Goal: Transaction & Acquisition: Book appointment/travel/reservation

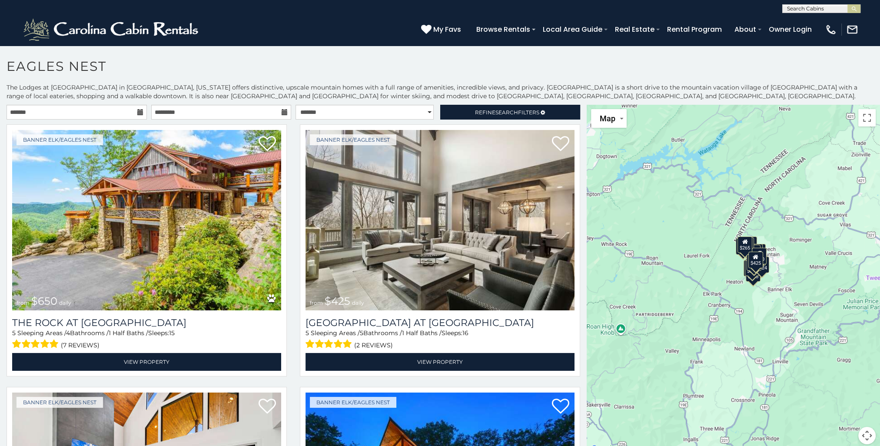
click at [137, 110] on icon at bounding box center [140, 112] width 6 height 6
click at [137, 112] on icon at bounding box center [140, 112] width 6 height 6
click at [106, 110] on input "text" at bounding box center [77, 112] width 140 height 15
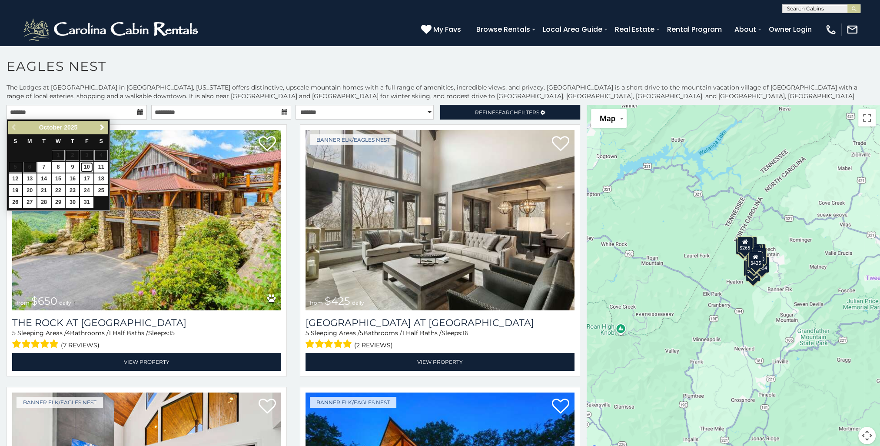
click at [88, 166] on link "10" at bounding box center [86, 167] width 13 height 11
type input "**********"
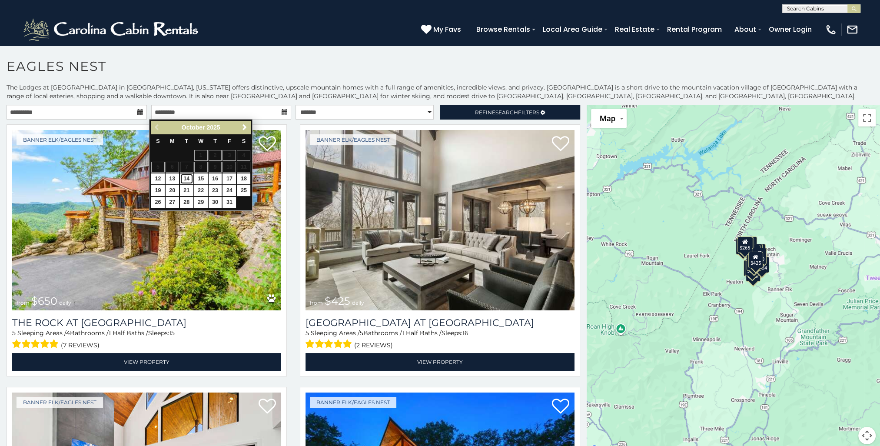
click at [188, 178] on link "14" at bounding box center [186, 178] width 13 height 11
type input "**********"
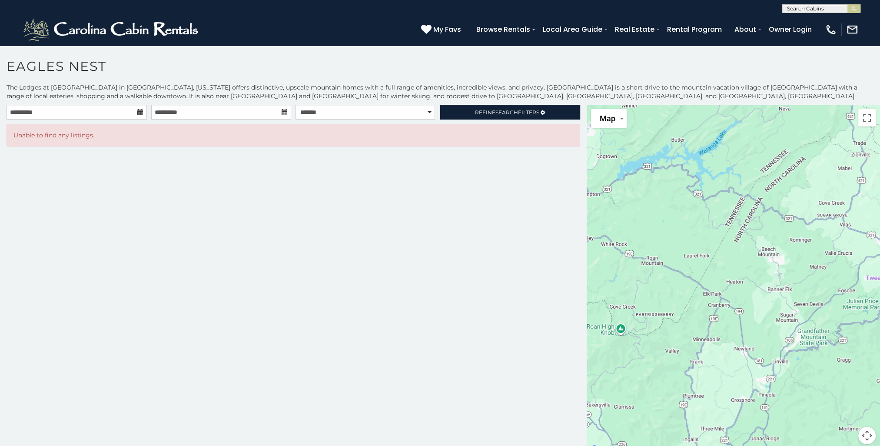
click at [139, 112] on icon at bounding box center [140, 112] width 6 height 6
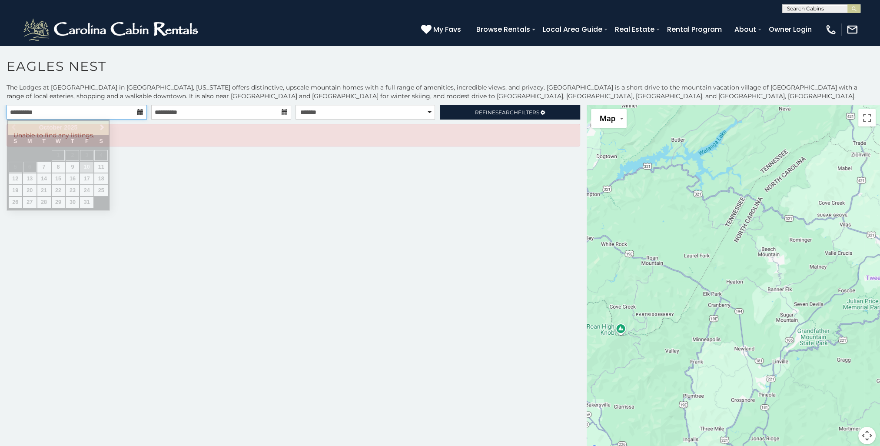
click at [97, 113] on input "**********" at bounding box center [77, 112] width 140 height 15
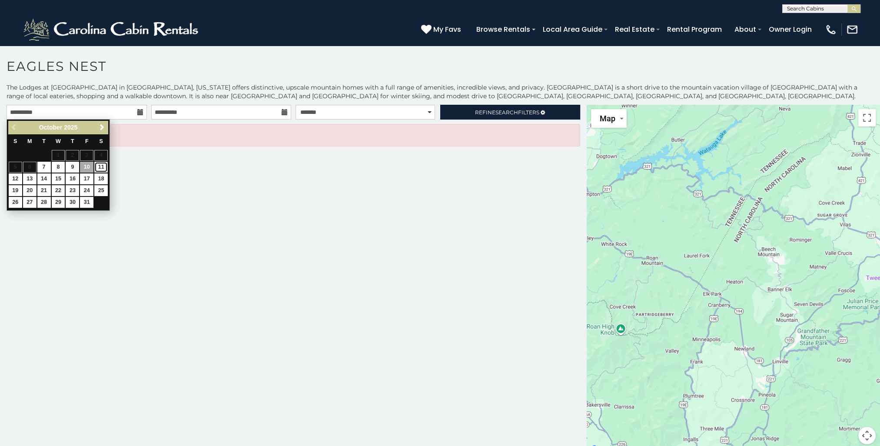
click at [103, 167] on link "11" at bounding box center [100, 167] width 13 height 11
type input "**********"
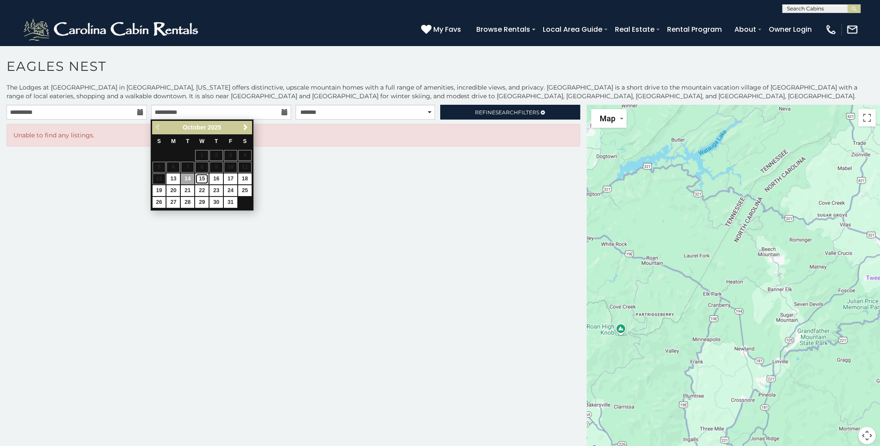
click at [200, 178] on link "15" at bounding box center [201, 178] width 13 height 11
type input "**********"
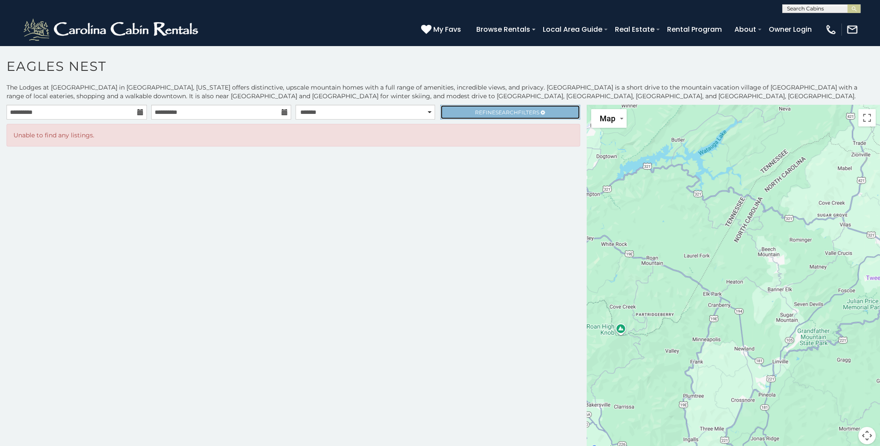
click at [505, 110] on span "Search" at bounding box center [507, 112] width 23 height 7
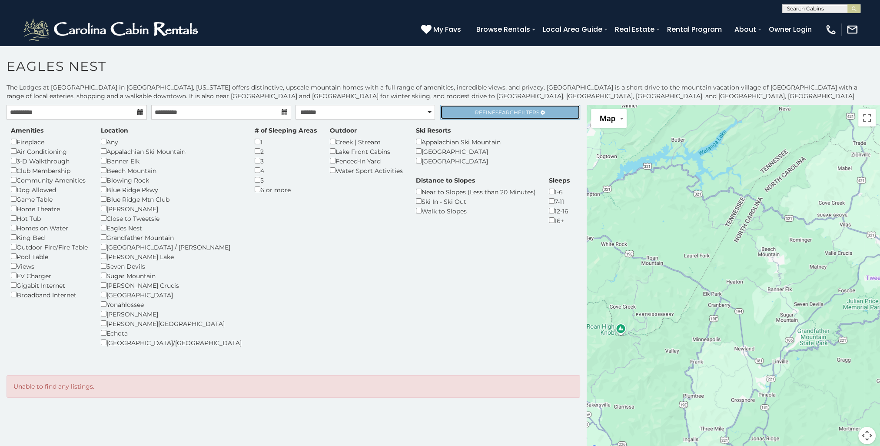
click at [505, 110] on span "Search" at bounding box center [507, 112] width 23 height 7
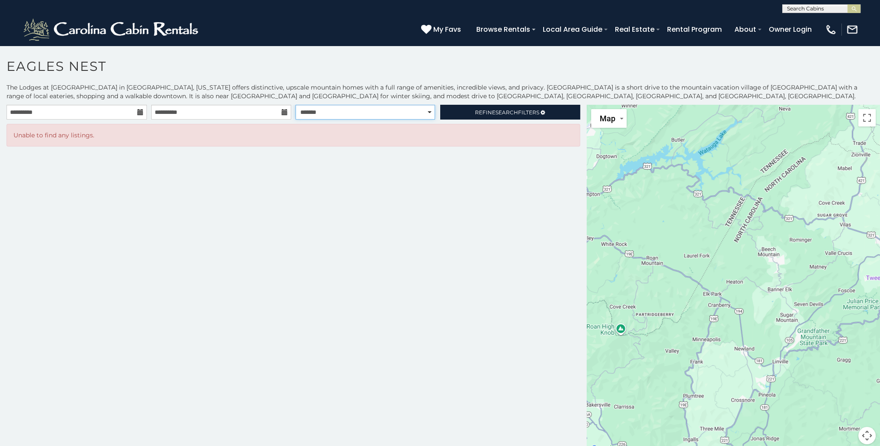
click at [357, 111] on select "**********" at bounding box center [366, 112] width 140 height 15
select select "**********"
click at [296, 105] on select "**********" at bounding box center [366, 112] width 140 height 15
click at [338, 173] on div "**********" at bounding box center [293, 280] width 587 height 350
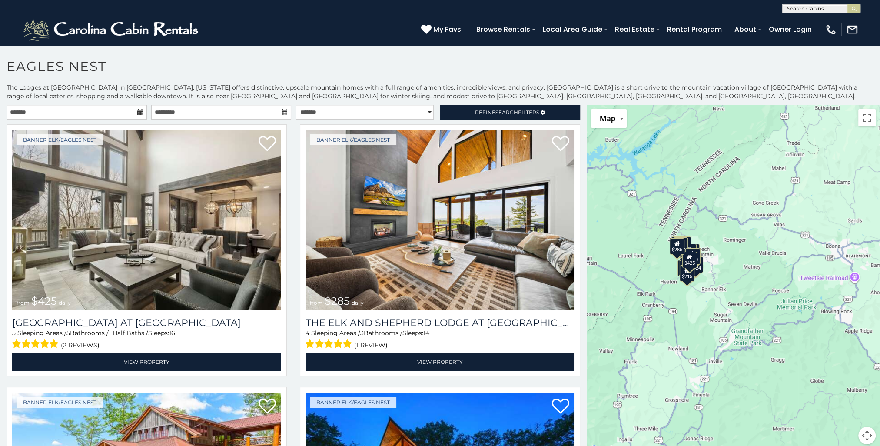
drag, startPoint x: 709, startPoint y: 264, endPoint x: 638, endPoint y: 265, distance: 70.4
click at [639, 265] on div "$425 $285 $650 $720 $230 $200 $285 $305 $230 $250 $424 $290 $215 $315 $225 $230…" at bounding box center [733, 280] width 293 height 350
click at [613, 121] on button "Map" at bounding box center [609, 118] width 36 height 19
drag, startPoint x: 619, startPoint y: 220, endPoint x: 634, endPoint y: 236, distance: 21.8
click at [622, 225] on div "$425 $285 $650 $720 $230 $200 $285 $305 $230 $250 $424 $290 $215 $315 $225 $230…" at bounding box center [733, 280] width 293 height 350
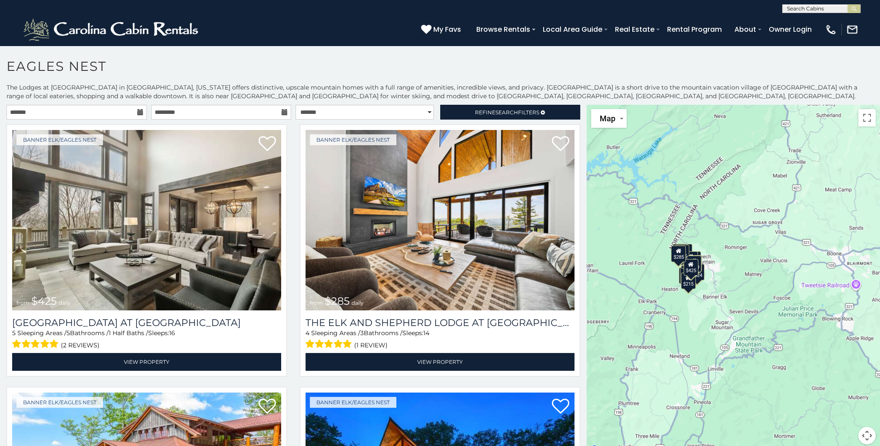
click at [662, 273] on div "$425 $285 $650 $720 $230 $200 $285 $305 $230 $250 $424 $290 $215 $315 $225 $230…" at bounding box center [733, 280] width 293 height 350
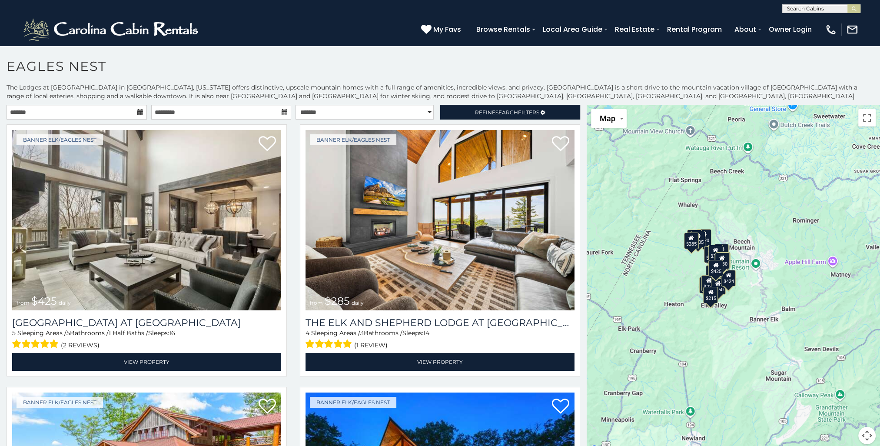
click at [678, 273] on div "$425 $285 $650 $720 $230 $200 $285 $305 $230 $250 $424 $290 $215 $315 $225 $230…" at bounding box center [733, 280] width 293 height 350
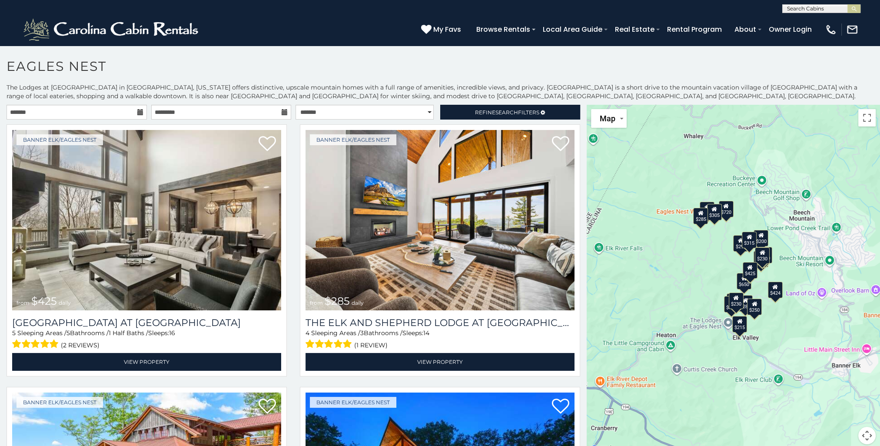
click at [689, 273] on div "$425 $285 $650 $720 $230 $200 $285 $305 $230 $250 $424 $290 $215 $315 $225 $230…" at bounding box center [733, 280] width 293 height 350
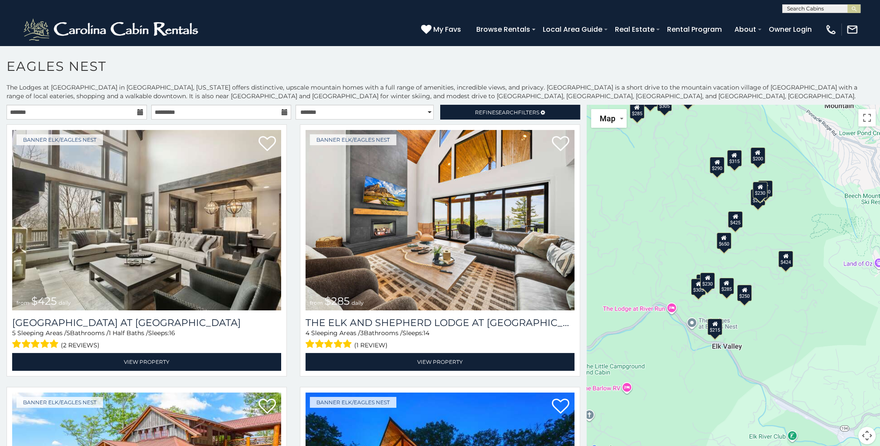
drag, startPoint x: 718, startPoint y: 275, endPoint x: 645, endPoint y: 218, distance: 92.6
click at [645, 218] on div "$425 $285 $650 $720 $230 $200 $285 $305 $230 $250 $424 $290 $215 $315 $225 $230…" at bounding box center [733, 280] width 293 height 350
click at [722, 243] on div "$650" at bounding box center [723, 241] width 15 height 17
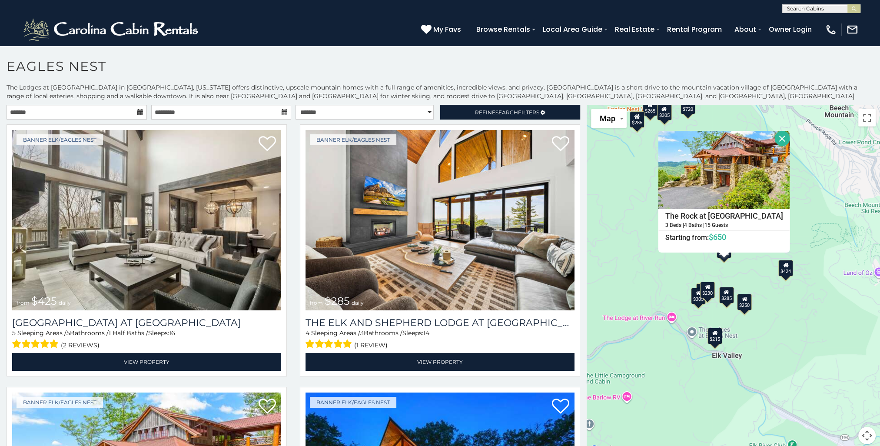
click at [755, 273] on div "$425 $285 $650 $720 $230 $200 $285 $305 $230 $250 $424 $290 $215 $315 $225 $230…" at bounding box center [733, 280] width 293 height 350
click at [661, 265] on div "$425 $285 $650 $720 $230 $200 $285 $305 $230 $250 $424 $290 $215 $315 $225 $230…" at bounding box center [733, 280] width 293 height 350
click at [658, 272] on div "$425 $285 $650 $720 $230 $200 $285 $305 $230 $250 $424 $290 $215 $315 $225 $230…" at bounding box center [733, 280] width 293 height 350
click at [775, 135] on button "Close" at bounding box center [782, 138] width 15 height 15
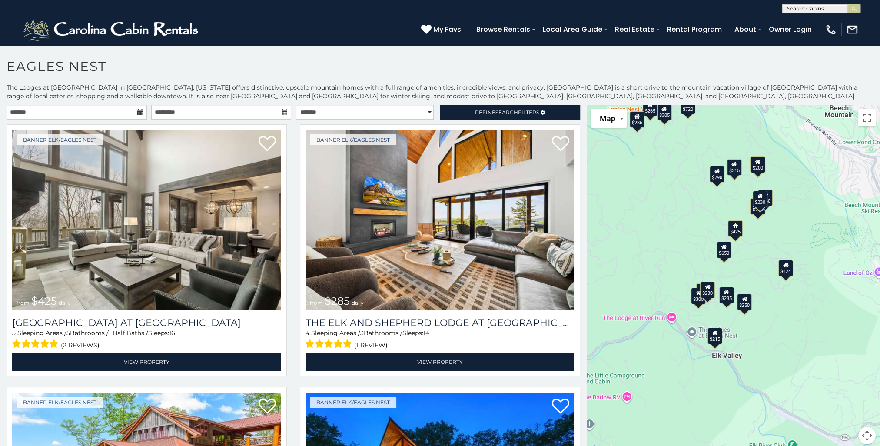
click at [732, 232] on div "$425" at bounding box center [735, 228] width 15 height 17
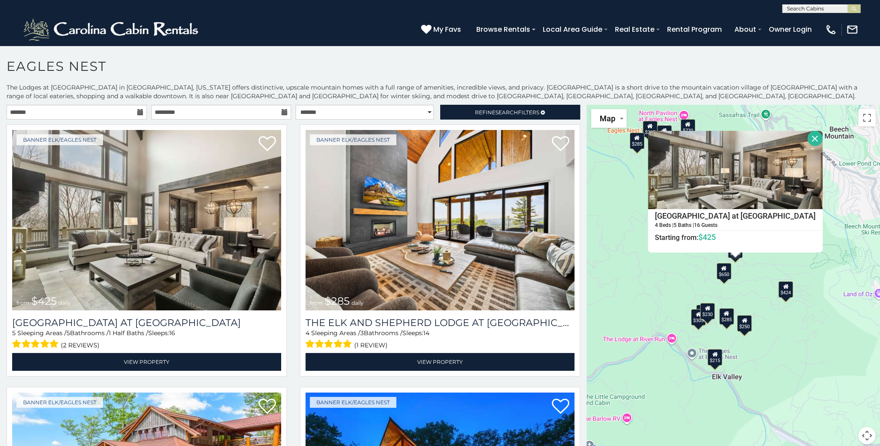
click at [808, 134] on button "Close" at bounding box center [815, 138] width 15 height 15
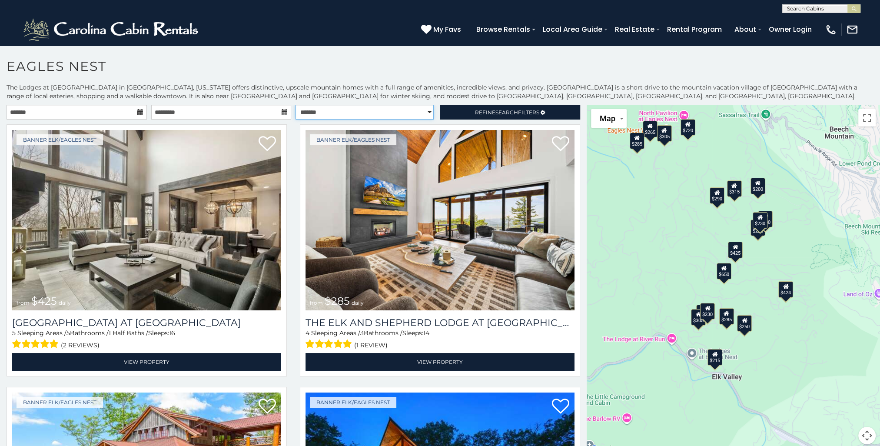
click at [421, 111] on select "**********" at bounding box center [365, 112] width 138 height 15
select select "**********"
click at [296, 105] on select "**********" at bounding box center [365, 112] width 138 height 15
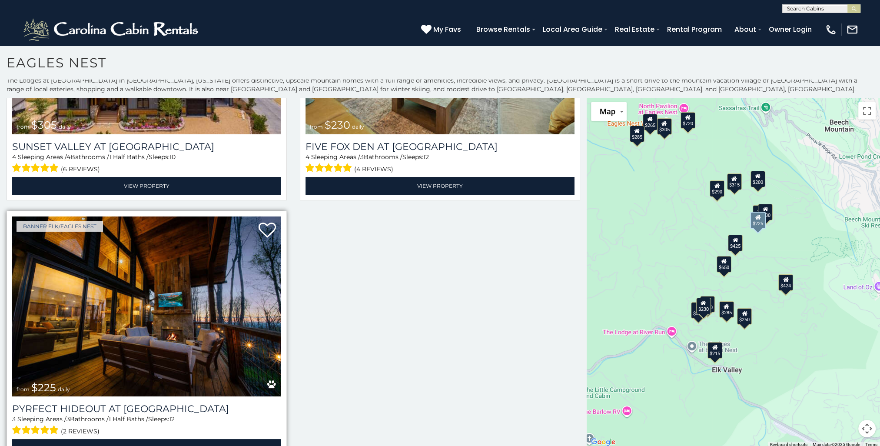
scroll to position [4, 0]
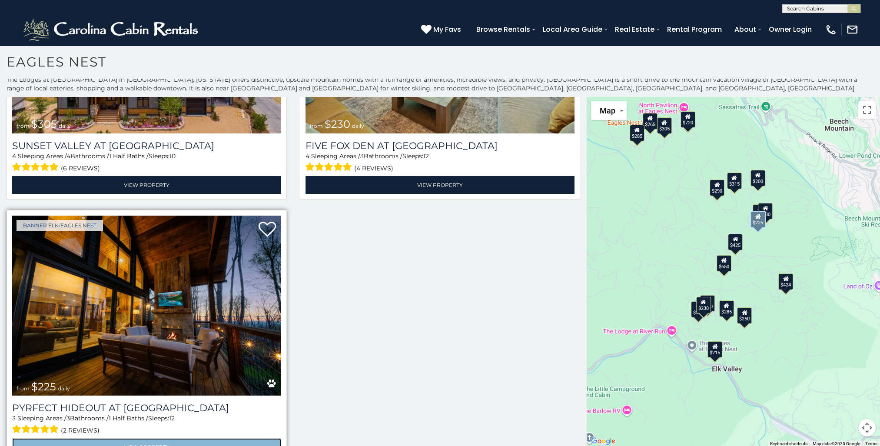
click at [150, 438] on link "View Property" at bounding box center [146, 447] width 269 height 18
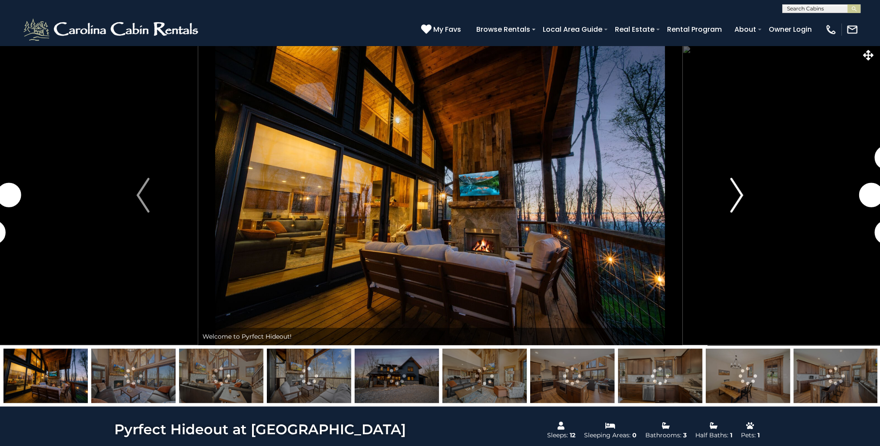
click at [741, 192] on img "Next" at bounding box center [737, 195] width 13 height 35
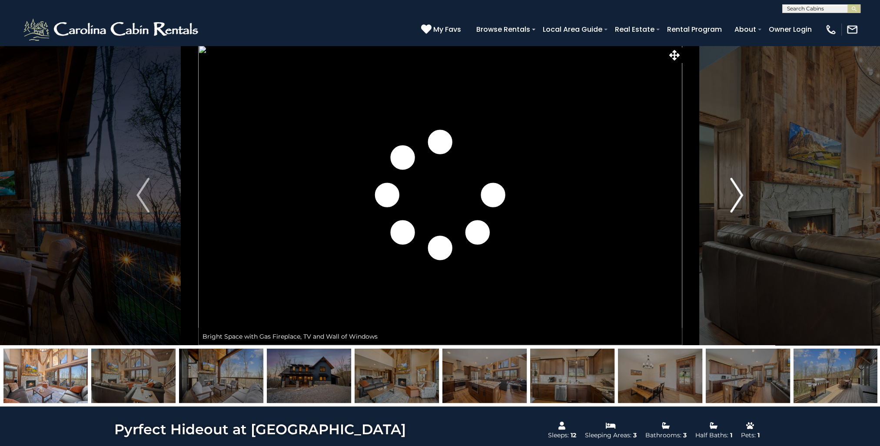
click at [739, 191] on img "Next" at bounding box center [737, 195] width 13 height 35
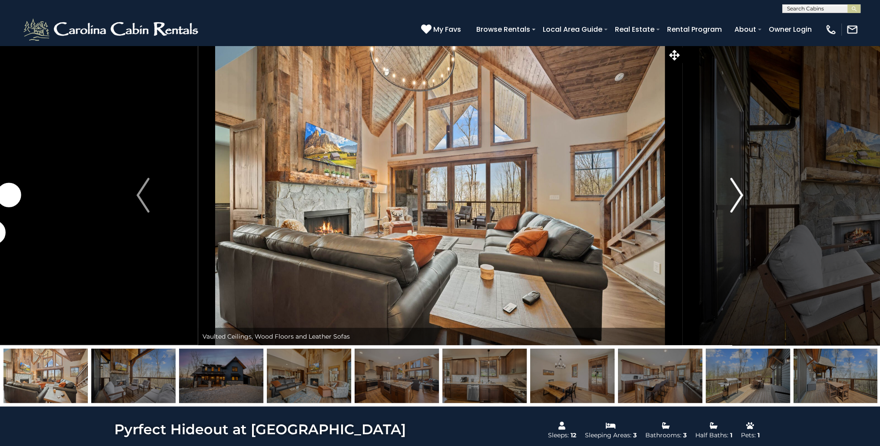
click at [739, 191] on img "Next" at bounding box center [737, 195] width 13 height 35
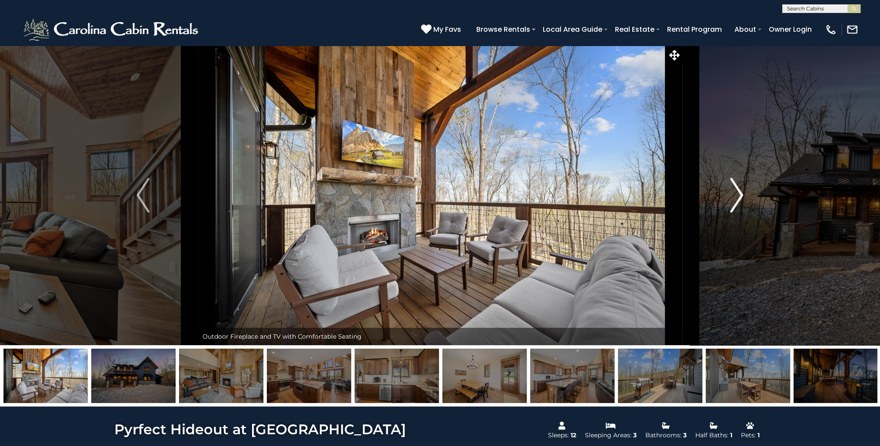
click at [739, 191] on img "Next" at bounding box center [737, 195] width 13 height 35
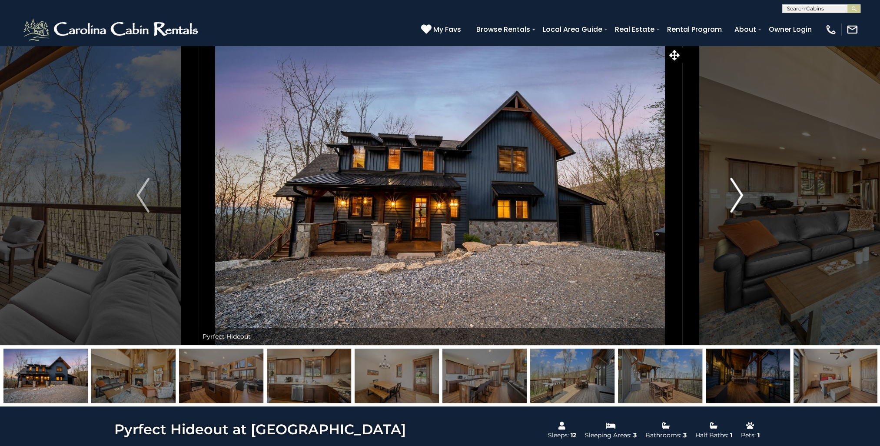
click at [739, 191] on img "Next" at bounding box center [737, 195] width 13 height 35
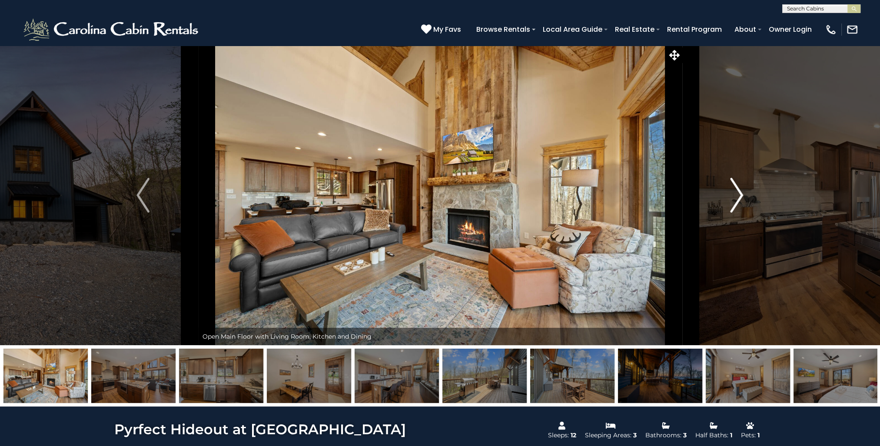
click at [739, 191] on img "Next" at bounding box center [737, 195] width 13 height 35
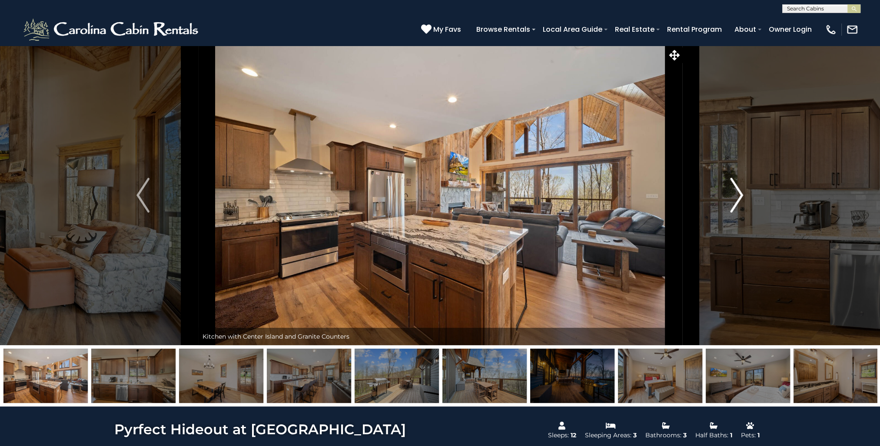
click at [739, 191] on img "Next" at bounding box center [737, 195] width 13 height 35
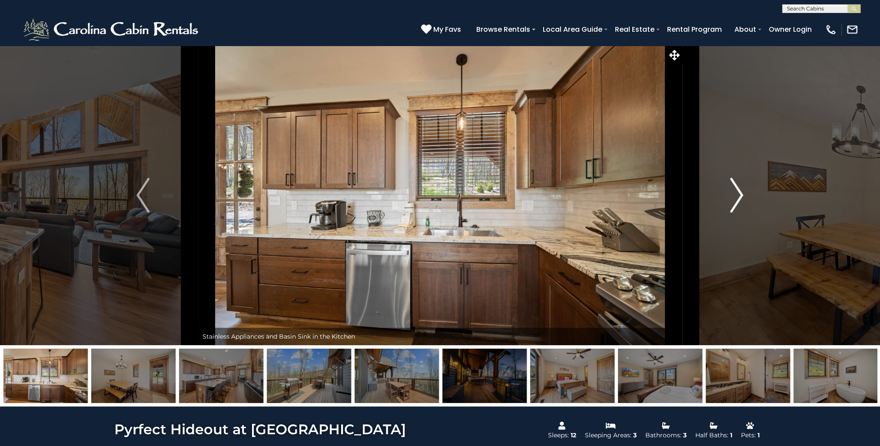
click at [739, 191] on img "Next" at bounding box center [737, 195] width 13 height 35
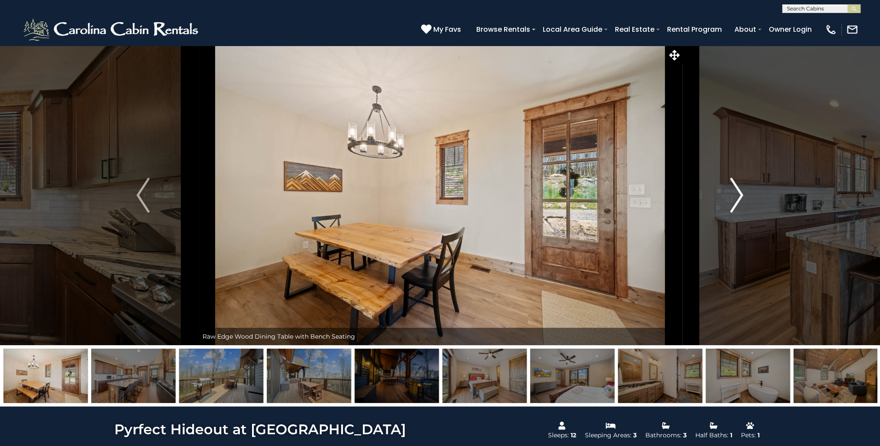
click at [739, 191] on img "Next" at bounding box center [737, 195] width 13 height 35
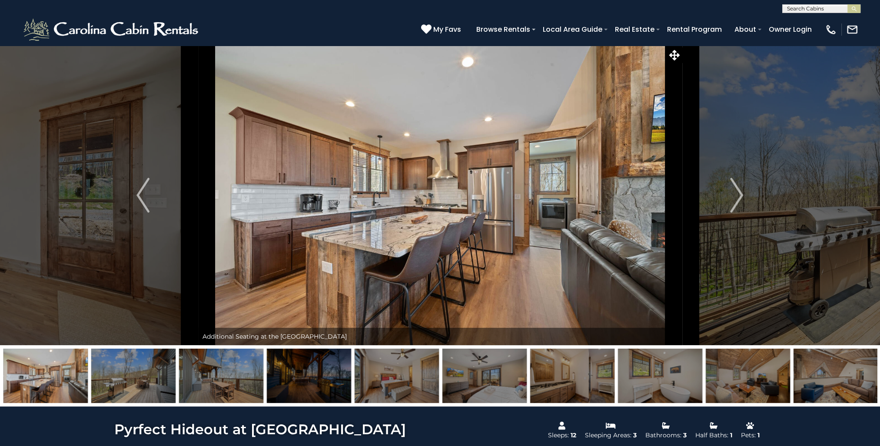
drag, startPoint x: 314, startPoint y: 12, endPoint x: 221, endPoint y: 23, distance: 93.6
click at [313, 12] on div "**********" at bounding box center [440, 6] width 880 height 13
click at [104, 29] on img at bounding box center [112, 30] width 180 height 26
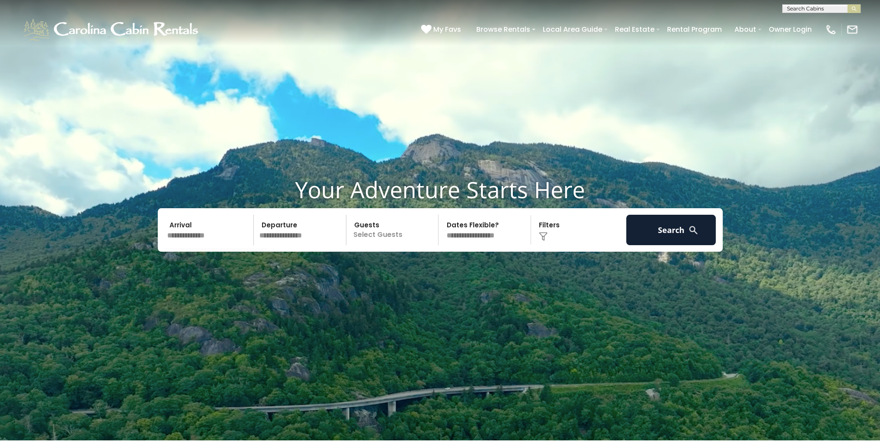
click at [208, 237] on input "text" at bounding box center [209, 230] width 90 height 30
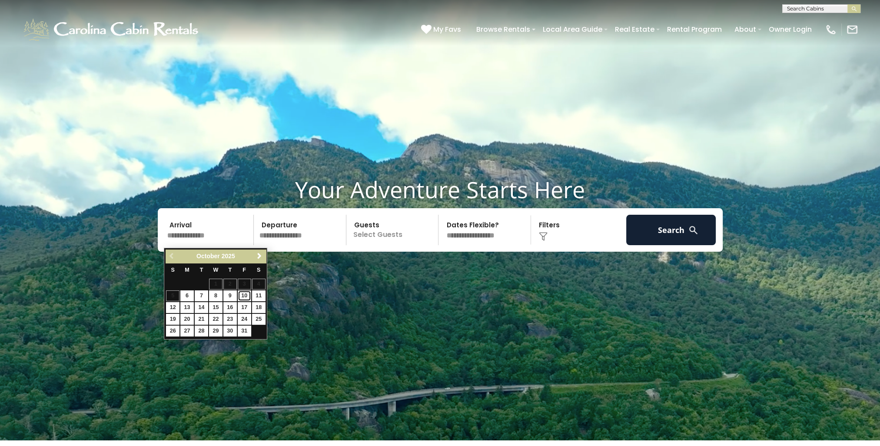
click at [242, 296] on link "10" at bounding box center [244, 295] width 13 height 11
type input "********"
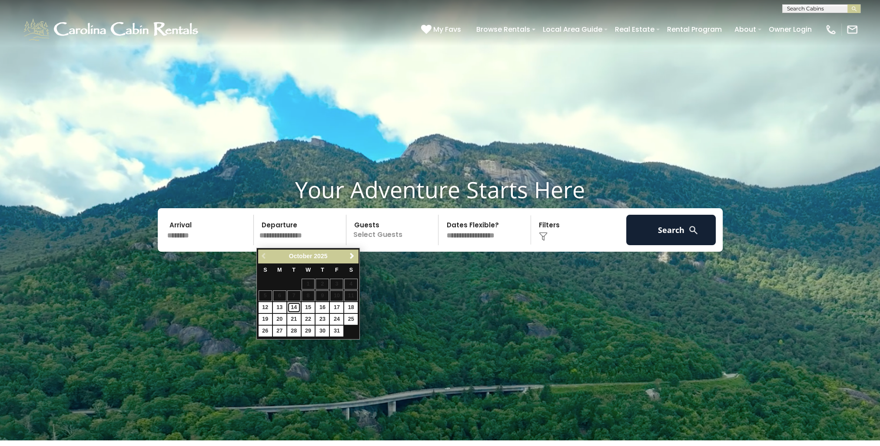
click at [294, 307] on link "14" at bounding box center [293, 307] width 13 height 11
type input "********"
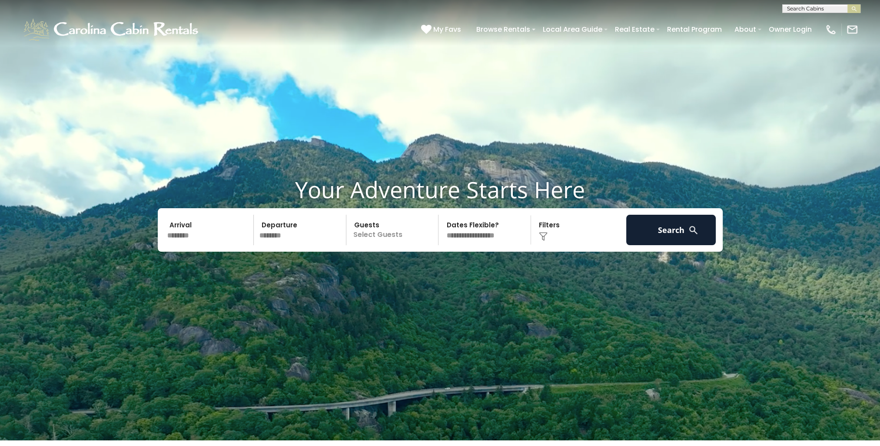
click at [383, 236] on p "Select Guests" at bounding box center [394, 230] width 90 height 30
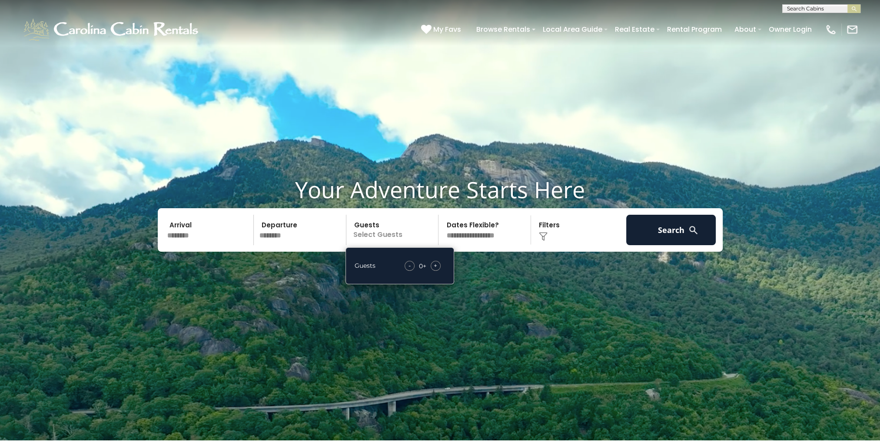
click at [439, 270] on div "+" at bounding box center [436, 266] width 10 height 10
click at [438, 270] on div "+" at bounding box center [436, 266] width 10 height 10
click at [684, 233] on button "Search" at bounding box center [671, 230] width 90 height 30
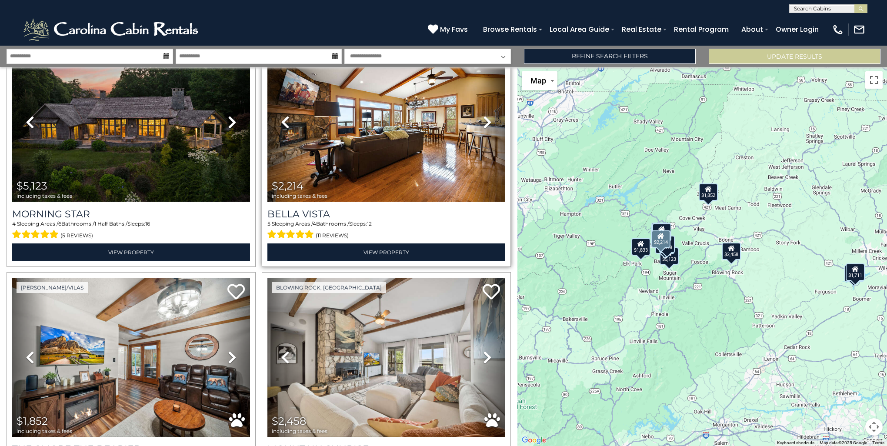
scroll to position [174, 0]
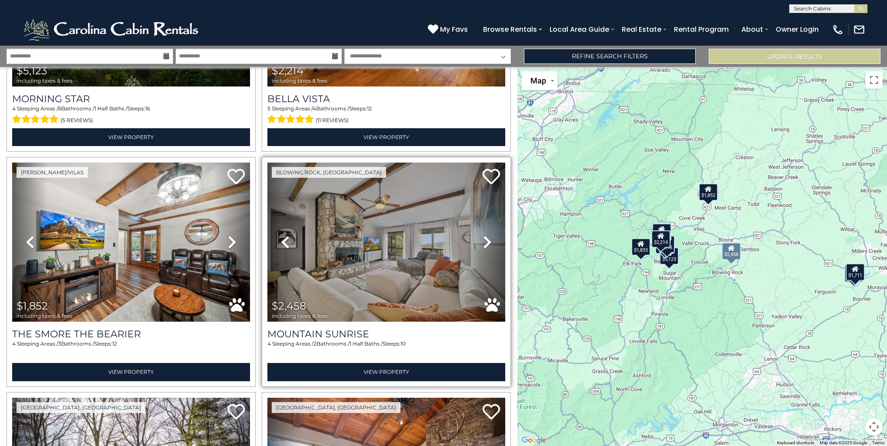
click at [483, 238] on icon at bounding box center [487, 242] width 9 height 14
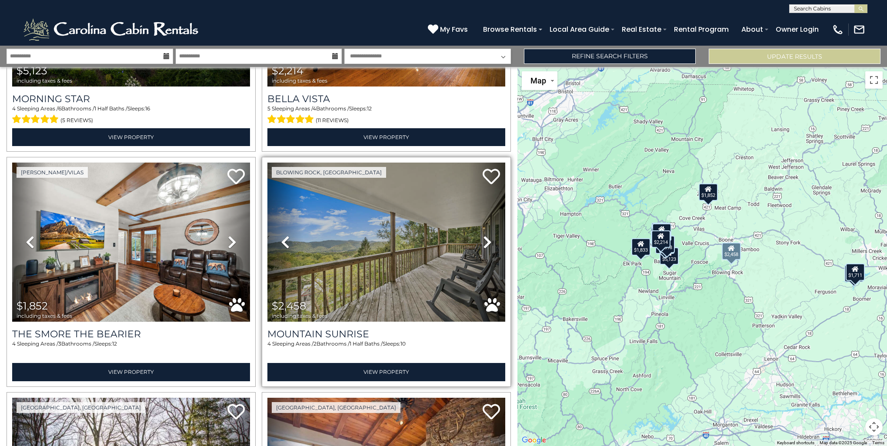
click at [483, 238] on icon at bounding box center [487, 242] width 9 height 14
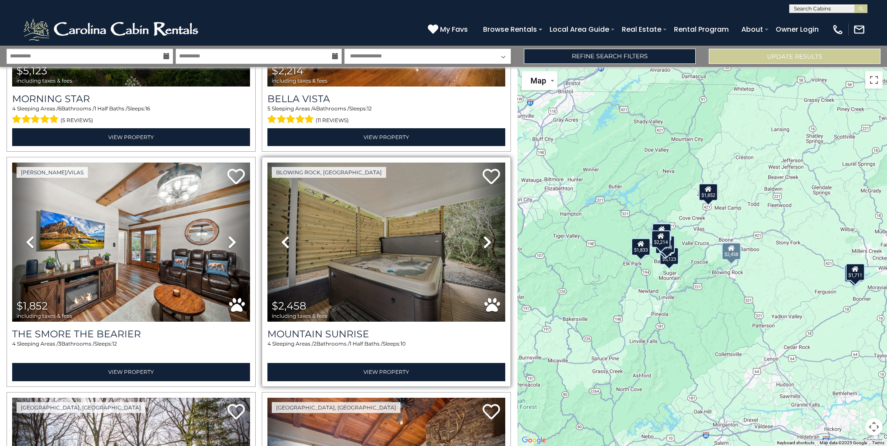
click at [483, 238] on icon at bounding box center [487, 242] width 9 height 14
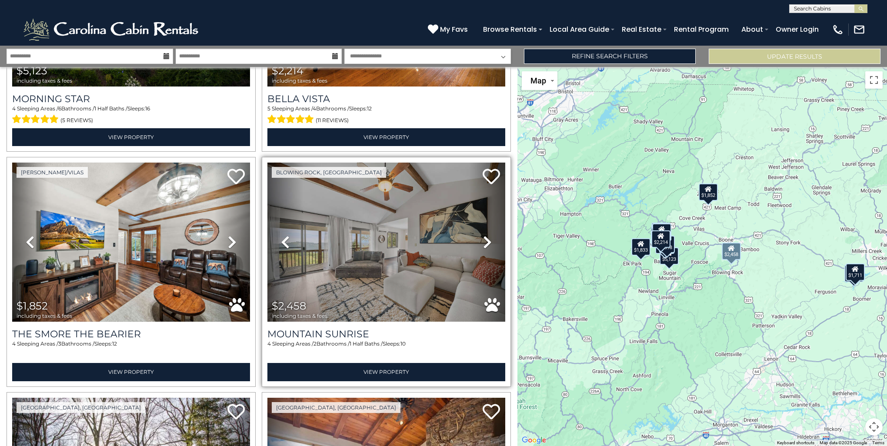
click at [483, 238] on icon at bounding box center [487, 242] width 9 height 14
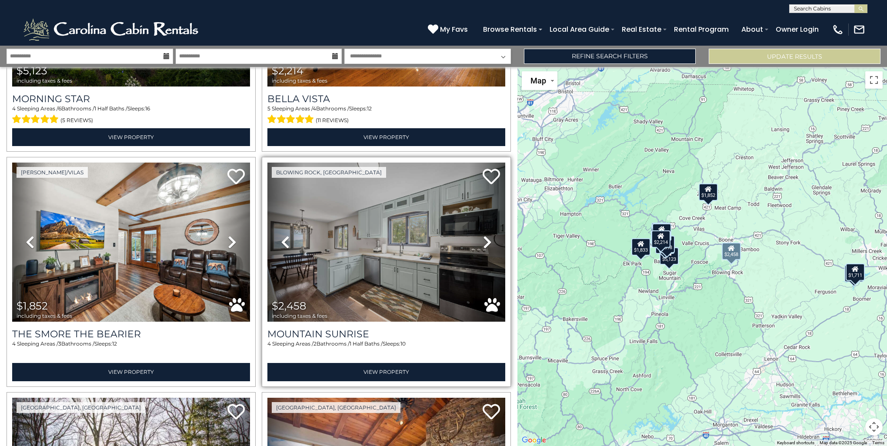
click at [483, 238] on icon at bounding box center [487, 242] width 9 height 14
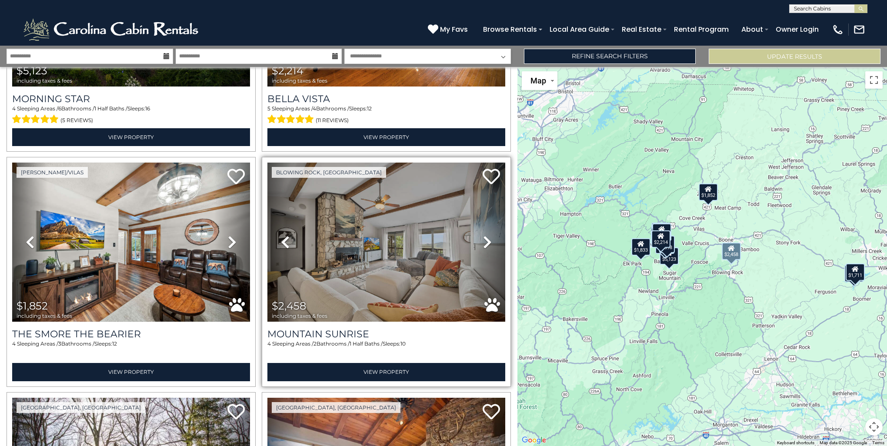
click at [483, 238] on icon at bounding box center [487, 242] width 9 height 14
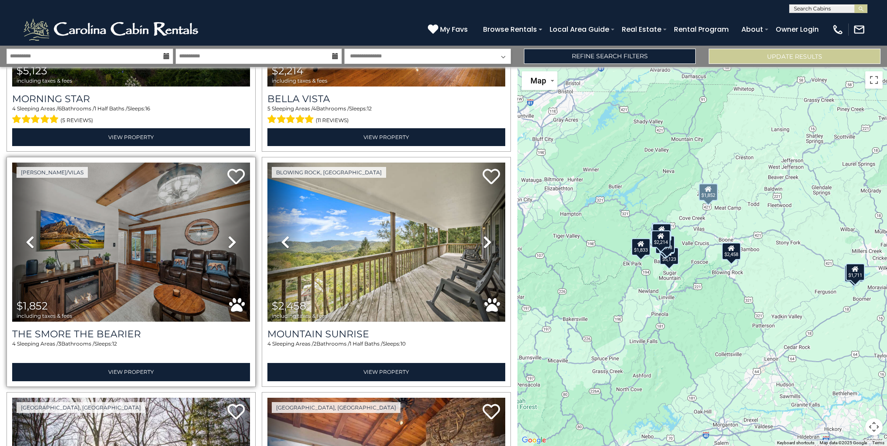
click at [230, 240] on icon at bounding box center [232, 242] width 9 height 14
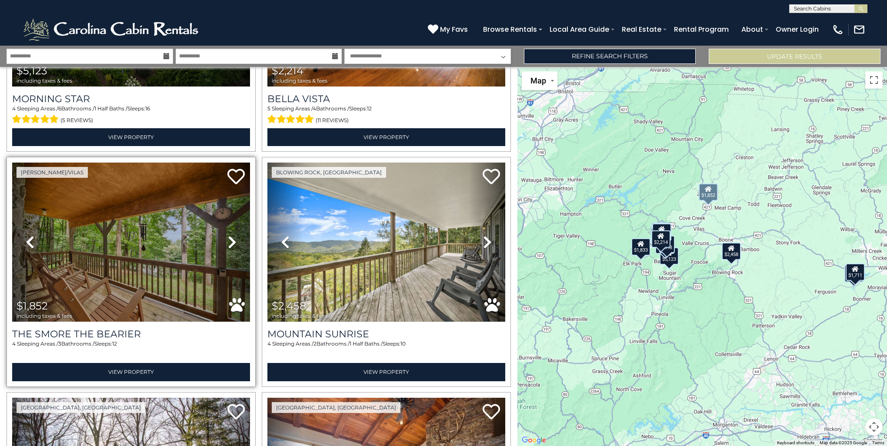
click at [230, 240] on icon at bounding box center [232, 242] width 9 height 14
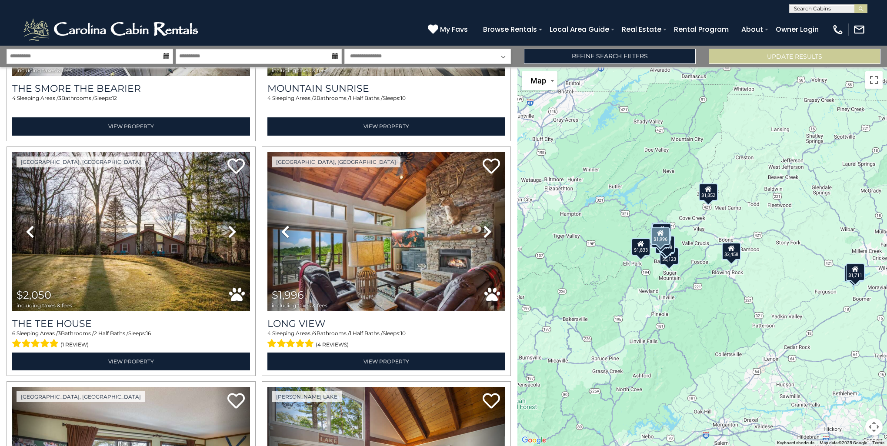
scroll to position [435, 0]
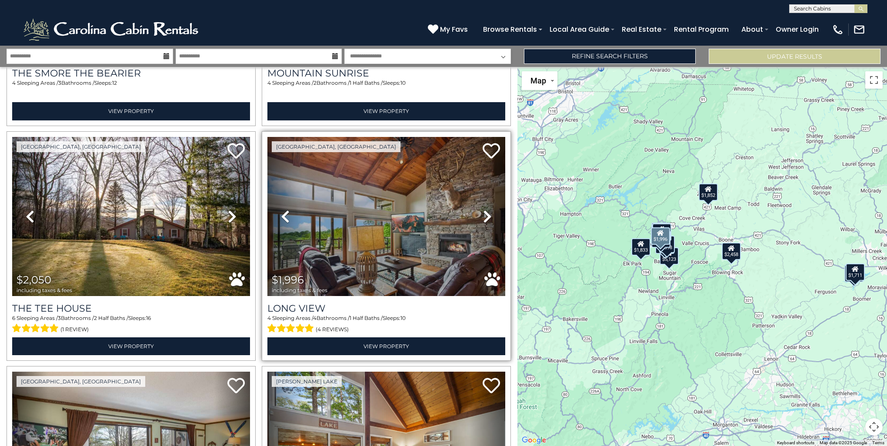
click at [483, 213] on icon at bounding box center [487, 217] width 9 height 14
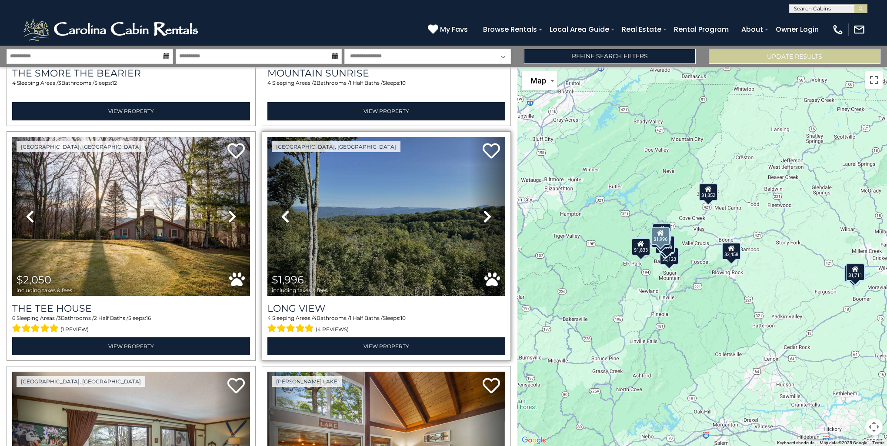
click at [483, 211] on icon at bounding box center [487, 217] width 9 height 14
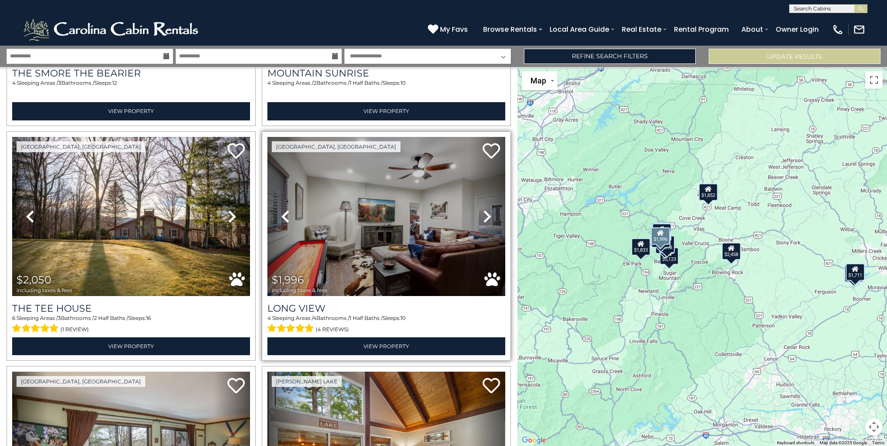
click at [483, 211] on icon at bounding box center [487, 217] width 9 height 14
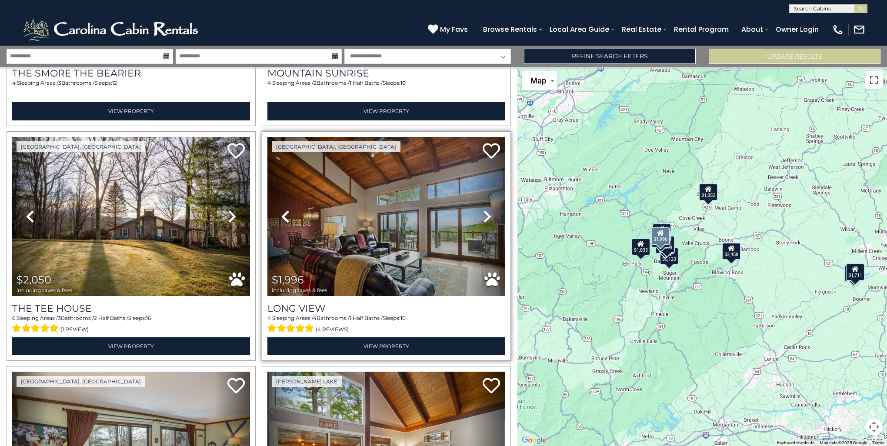
click at [483, 211] on icon at bounding box center [487, 217] width 9 height 14
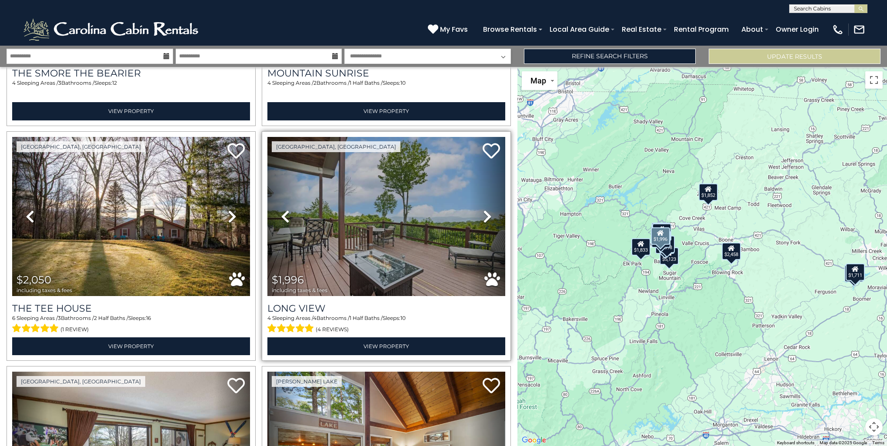
click at [483, 211] on icon at bounding box center [487, 217] width 9 height 14
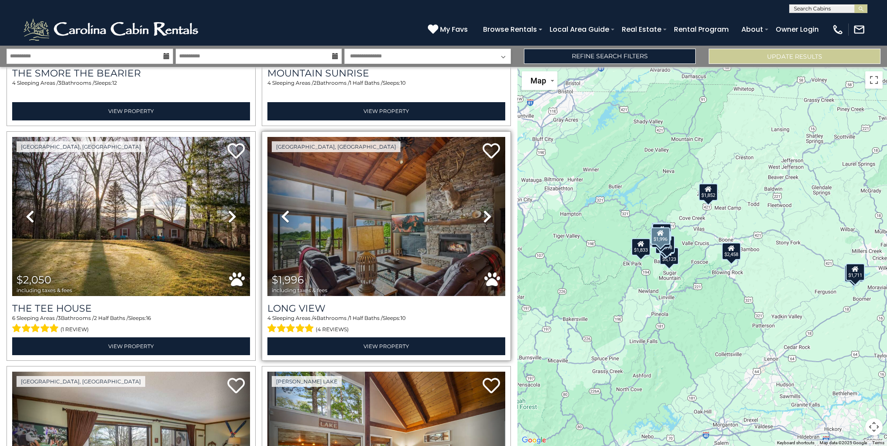
click at [483, 211] on icon at bounding box center [487, 217] width 9 height 14
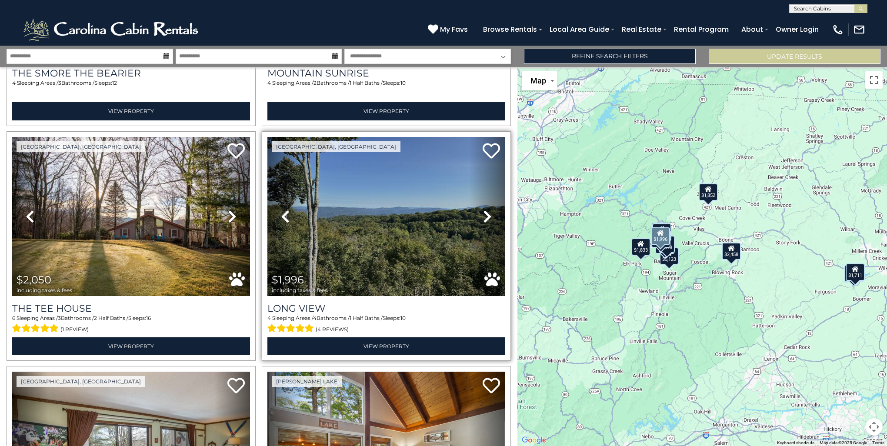
click at [483, 211] on icon at bounding box center [487, 217] width 9 height 14
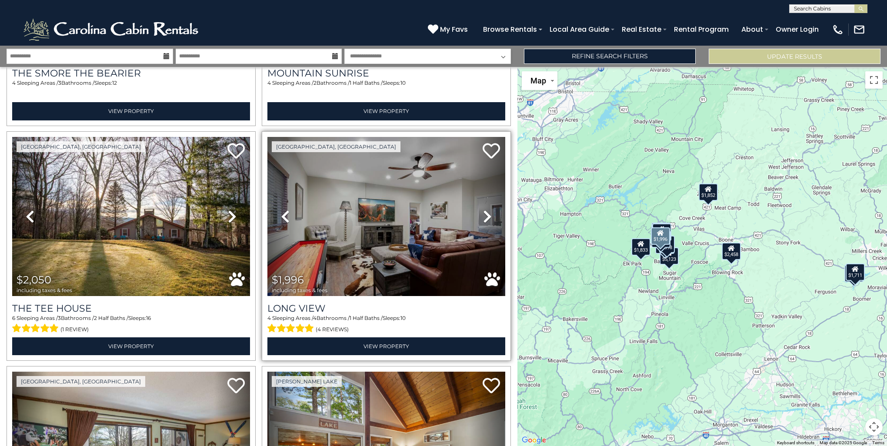
click at [483, 211] on icon at bounding box center [487, 217] width 9 height 14
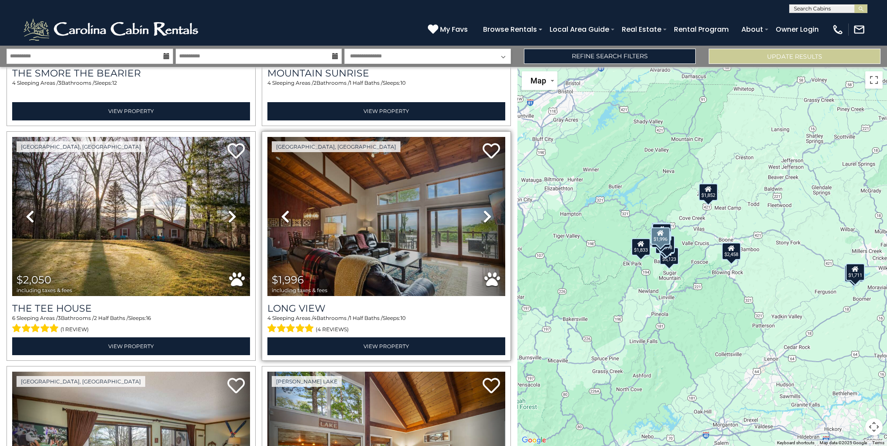
click at [483, 211] on icon at bounding box center [487, 217] width 9 height 14
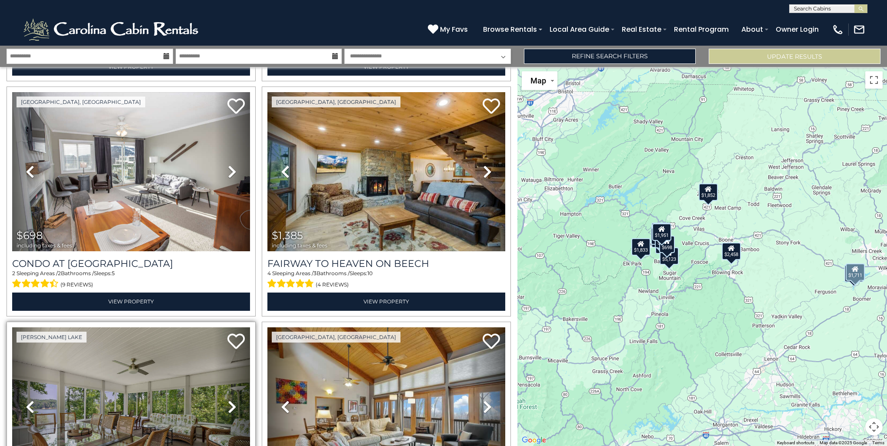
scroll to position [1184, 0]
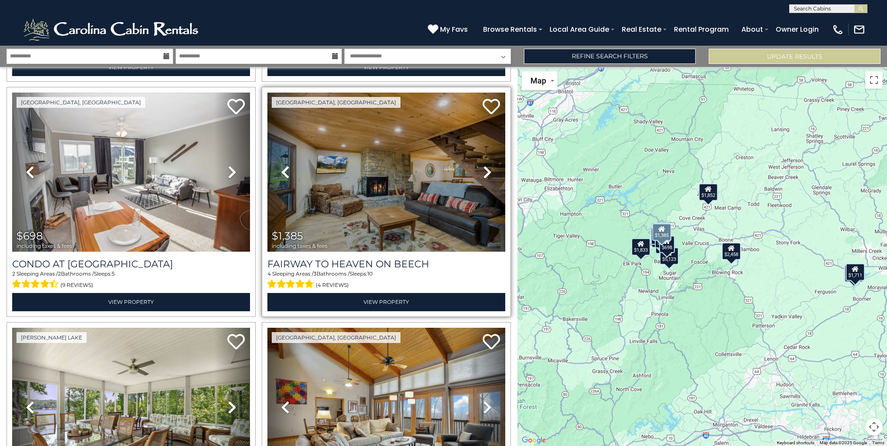
click at [483, 165] on icon at bounding box center [487, 172] width 9 height 14
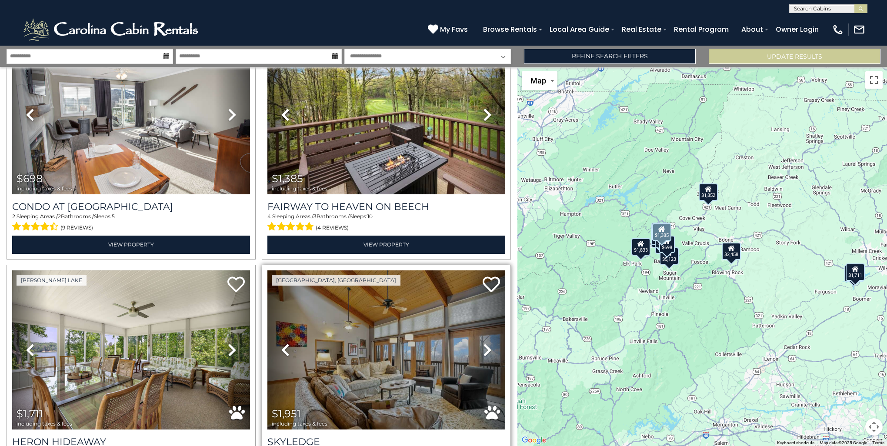
scroll to position [1315, 0]
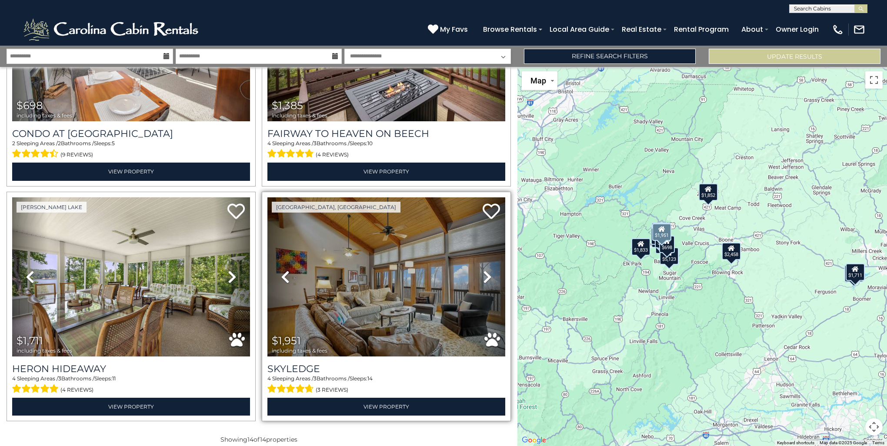
click at [483, 270] on icon at bounding box center [487, 277] width 9 height 14
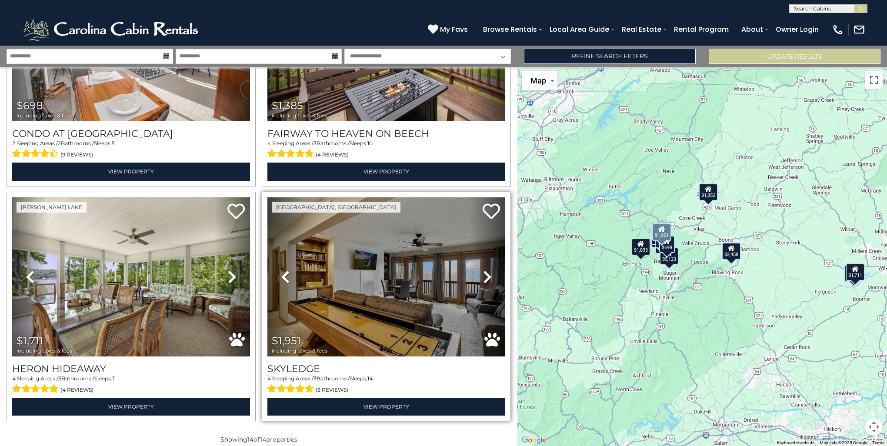
click at [483, 270] on icon at bounding box center [487, 277] width 9 height 14
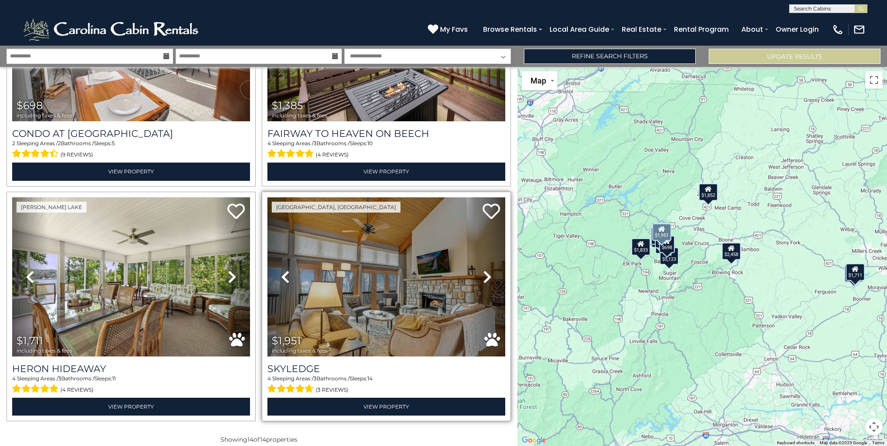
click at [483, 270] on icon at bounding box center [487, 277] width 9 height 14
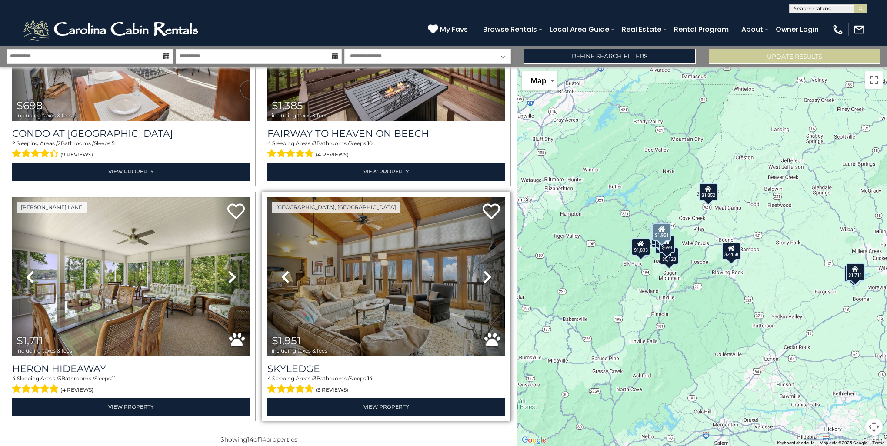
click at [483, 270] on icon at bounding box center [487, 277] width 9 height 14
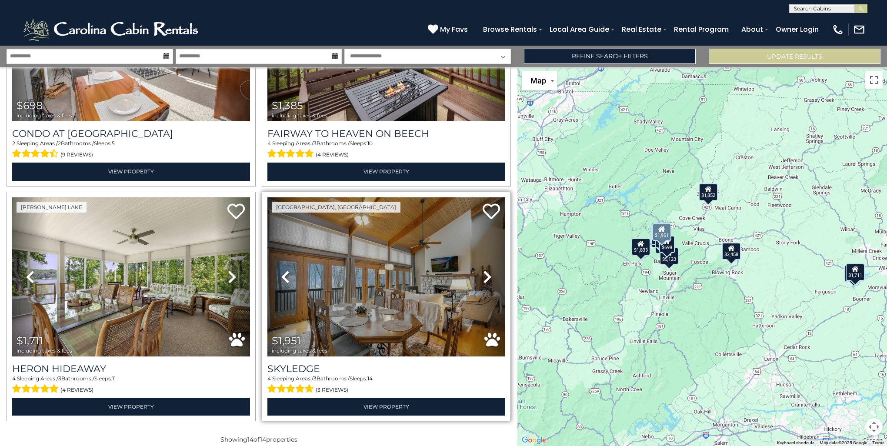
click at [483, 270] on icon at bounding box center [487, 277] width 9 height 14
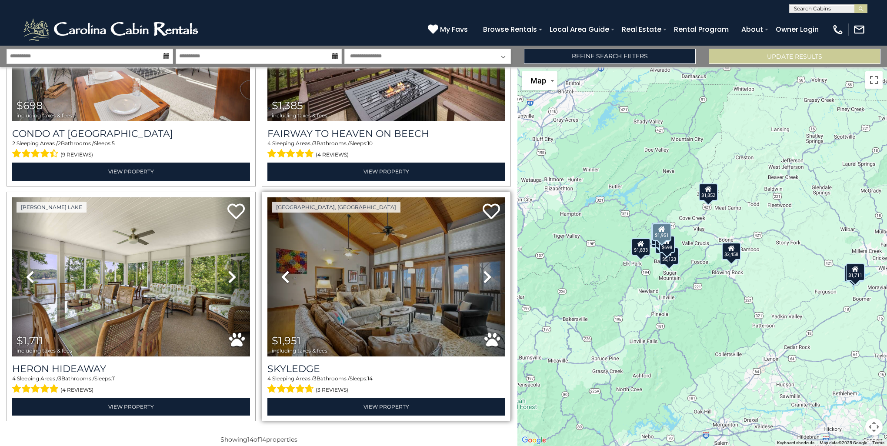
click at [483, 270] on icon at bounding box center [487, 277] width 9 height 14
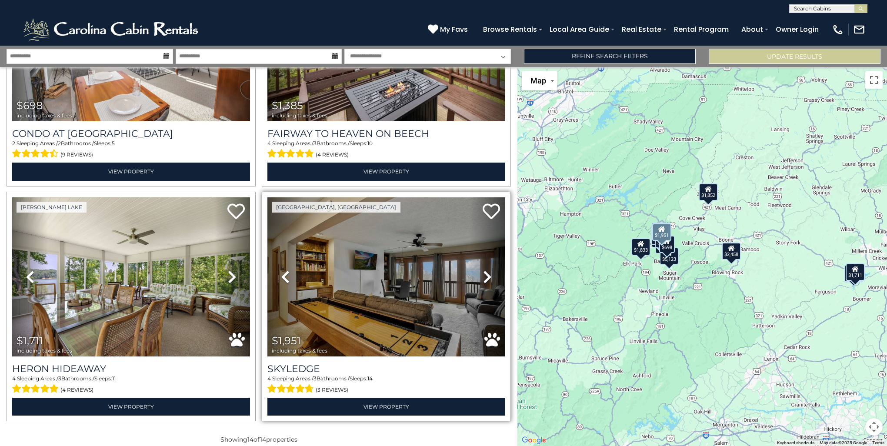
click at [483, 270] on icon at bounding box center [487, 277] width 9 height 14
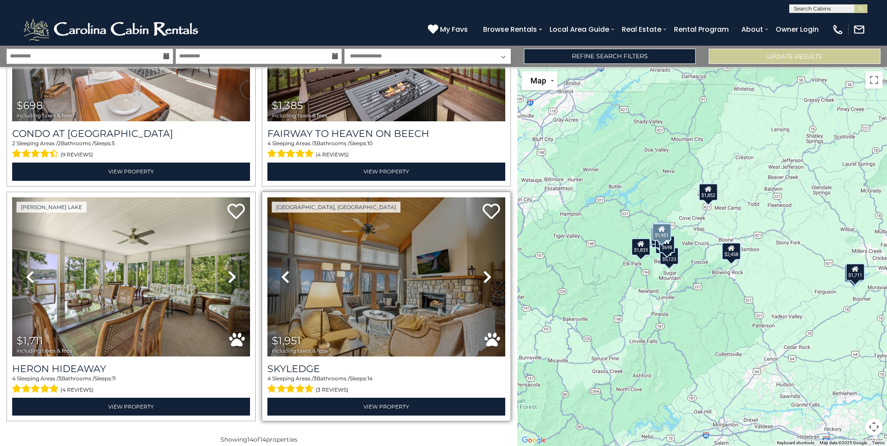
click at [483, 270] on icon at bounding box center [487, 277] width 9 height 14
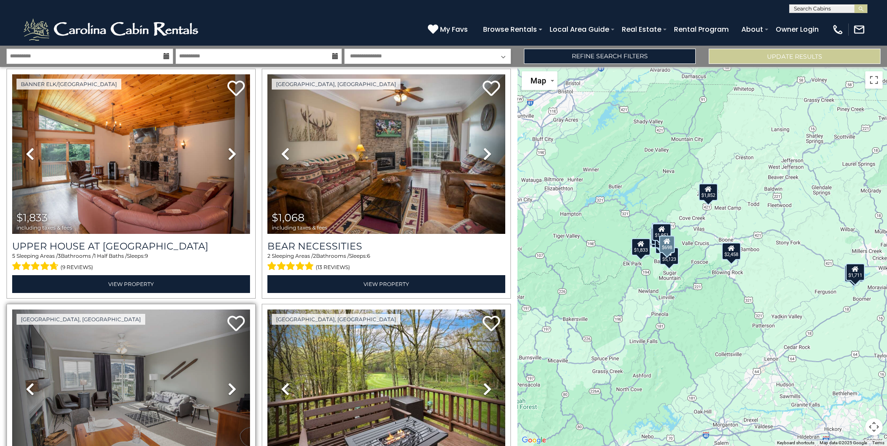
scroll to position [880, 0]
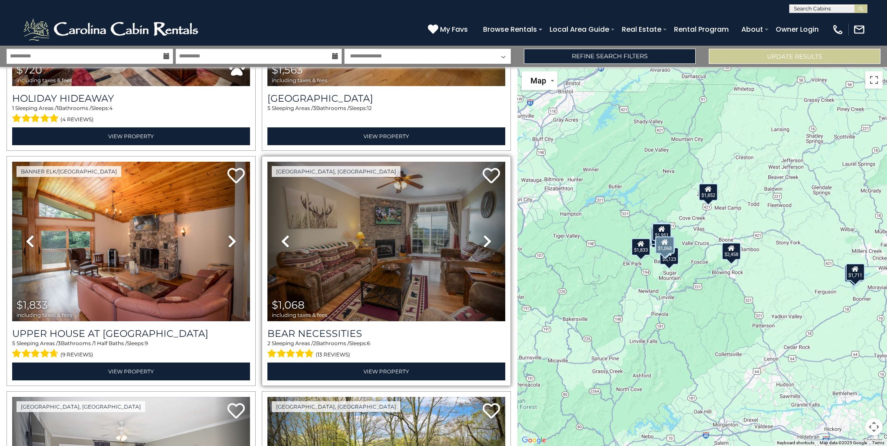
click at [483, 235] on icon at bounding box center [487, 241] width 9 height 14
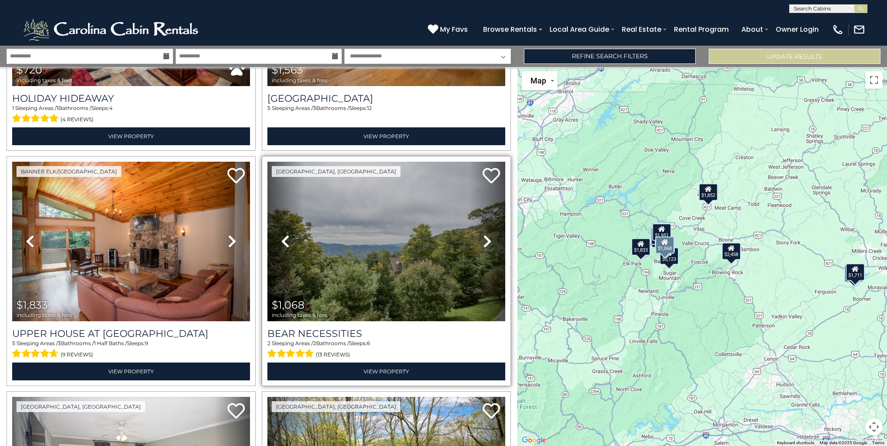
click at [483, 234] on icon at bounding box center [487, 241] width 9 height 14
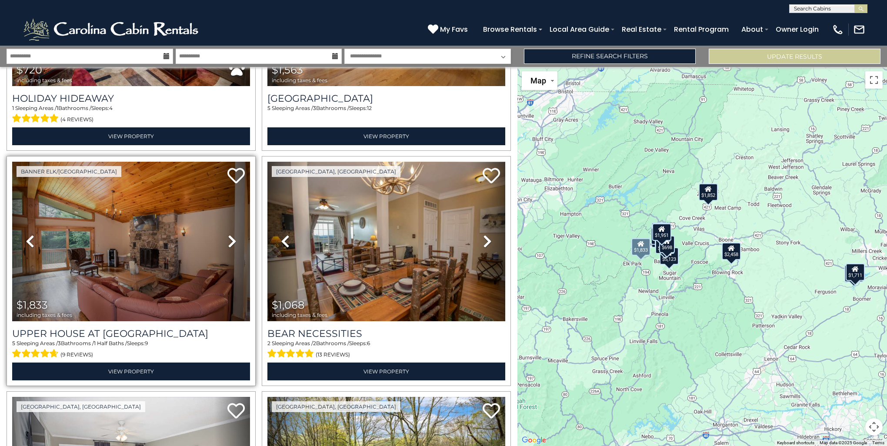
click at [225, 232] on link "Next" at bounding box center [232, 241] width 36 height 159
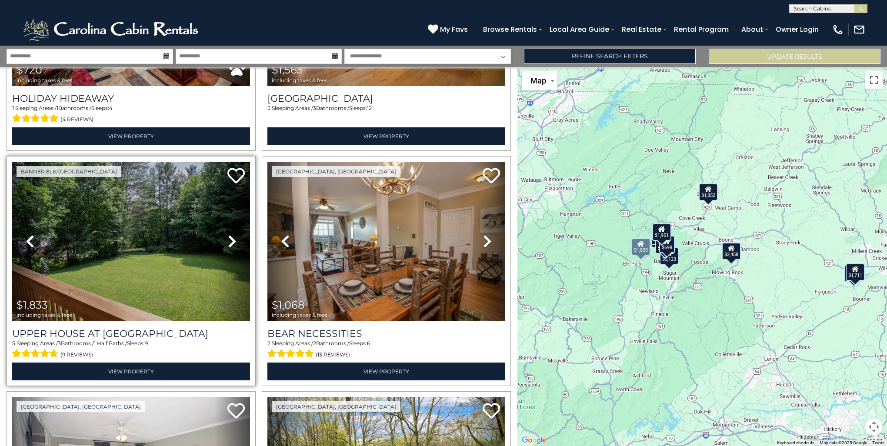
click at [225, 232] on link "Next" at bounding box center [232, 241] width 36 height 159
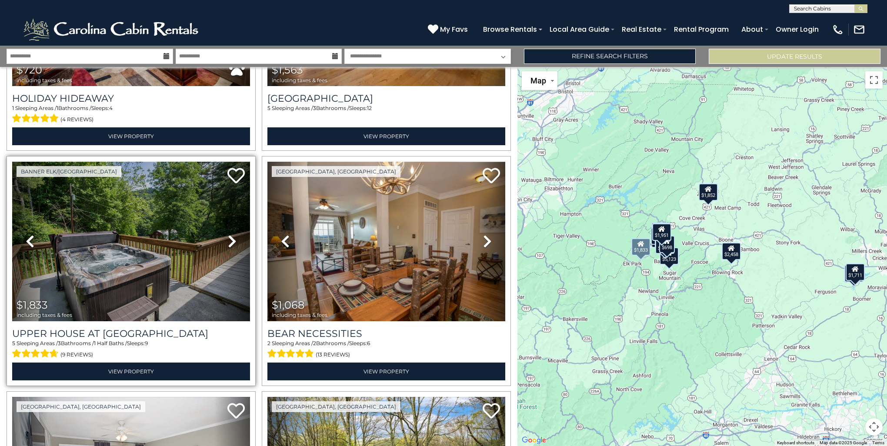
click at [225, 232] on link "Next" at bounding box center [232, 241] width 36 height 159
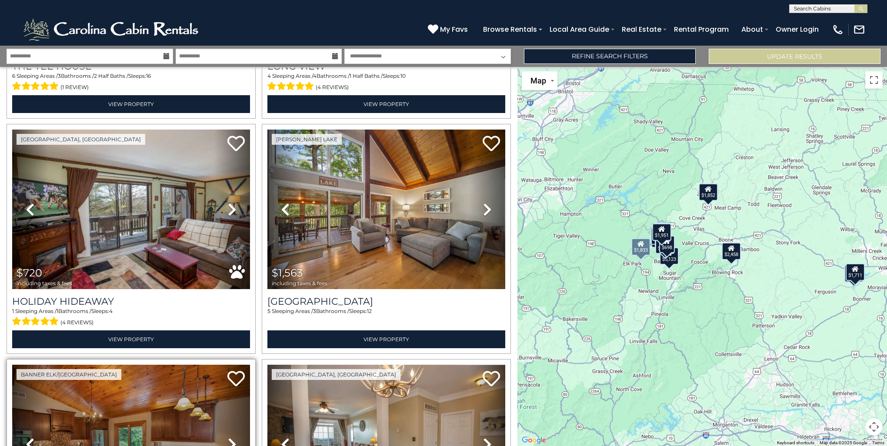
scroll to position [662, 0]
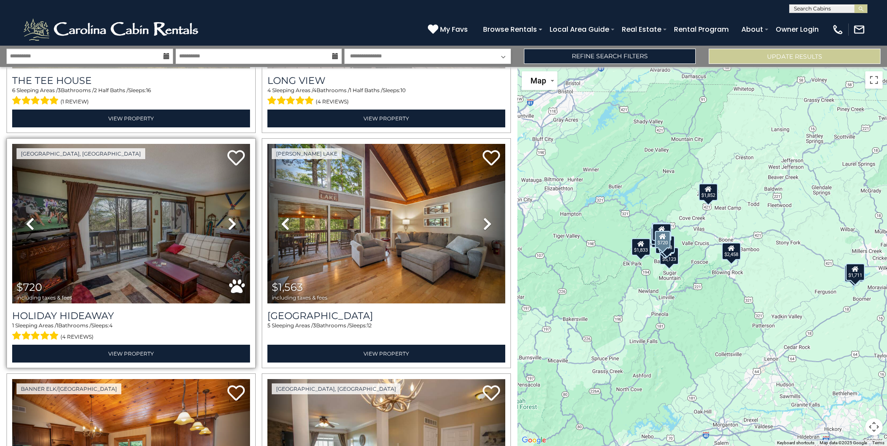
click at [228, 218] on icon at bounding box center [232, 224] width 9 height 14
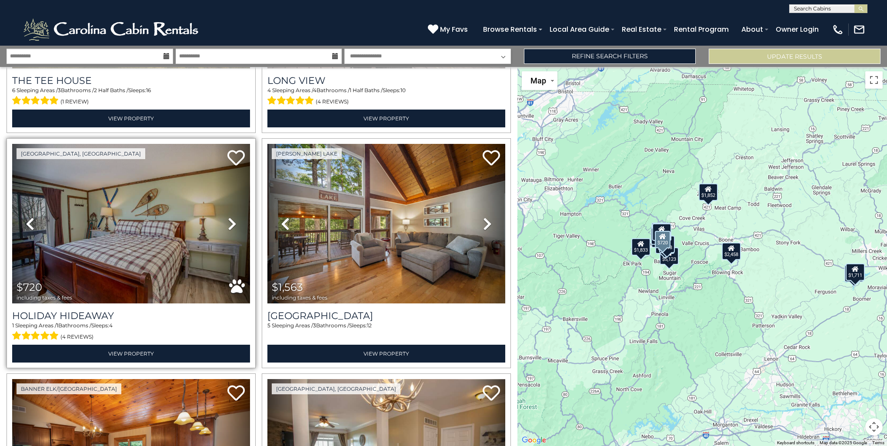
click at [228, 218] on icon at bounding box center [232, 224] width 9 height 14
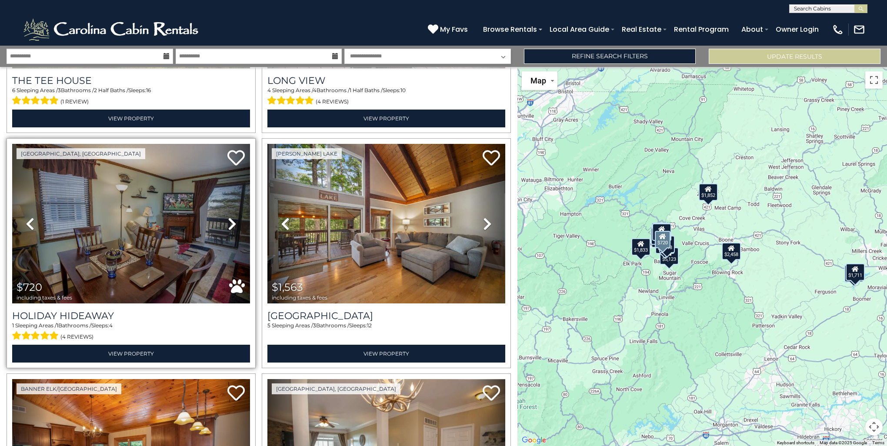
click at [228, 218] on icon at bounding box center [232, 224] width 9 height 14
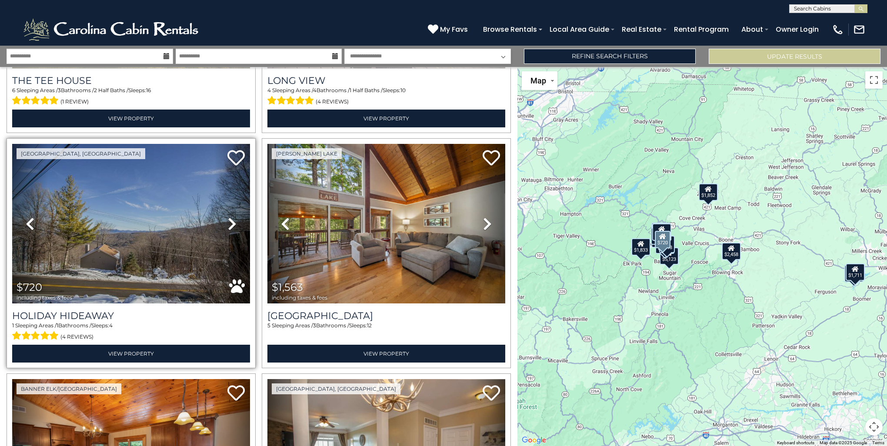
click at [228, 218] on icon at bounding box center [232, 224] width 9 height 14
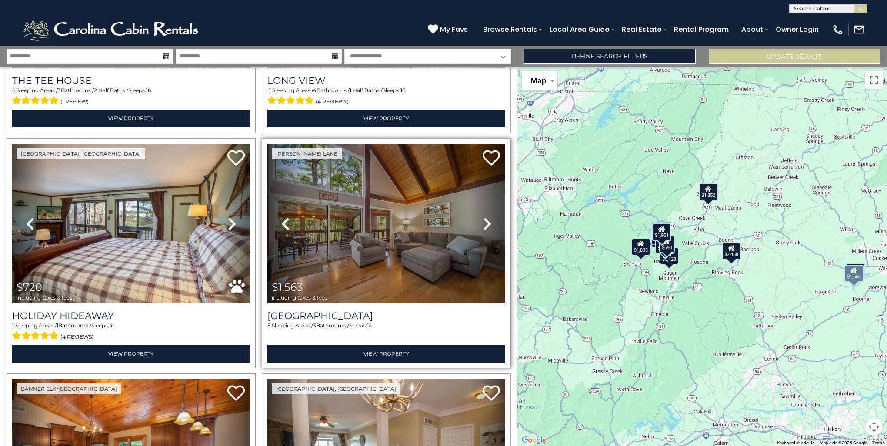
click at [483, 217] on icon at bounding box center [487, 224] width 9 height 14
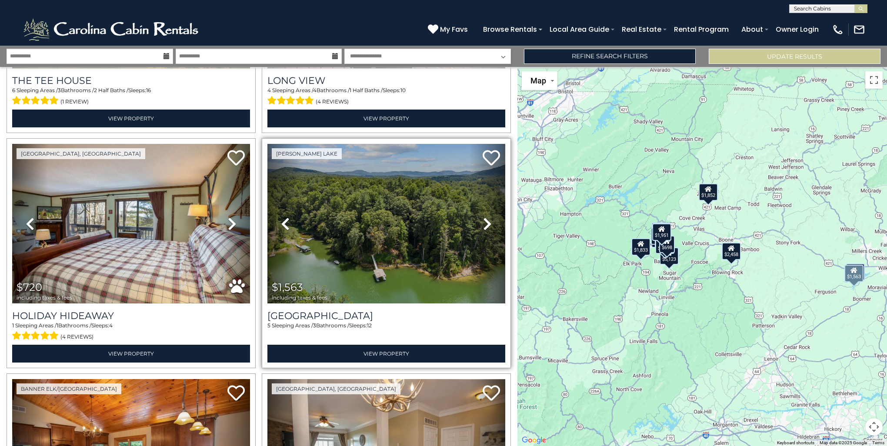
click at [483, 217] on icon at bounding box center [487, 224] width 9 height 14
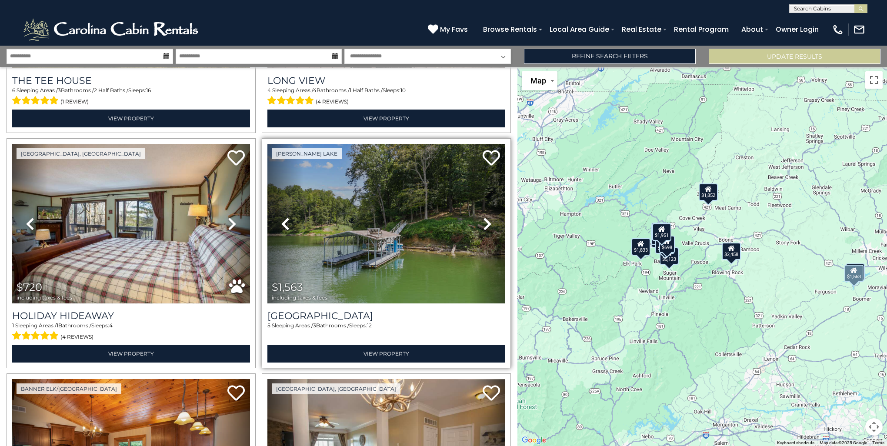
click at [483, 217] on icon at bounding box center [487, 224] width 9 height 14
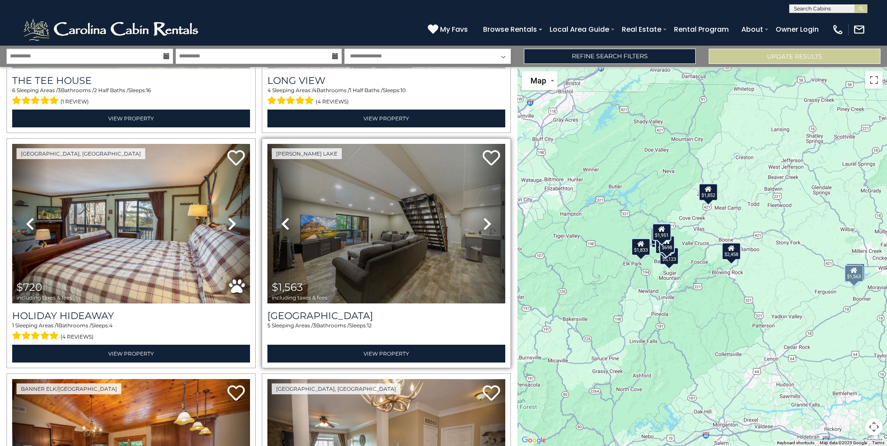
click at [483, 217] on icon at bounding box center [487, 224] width 9 height 14
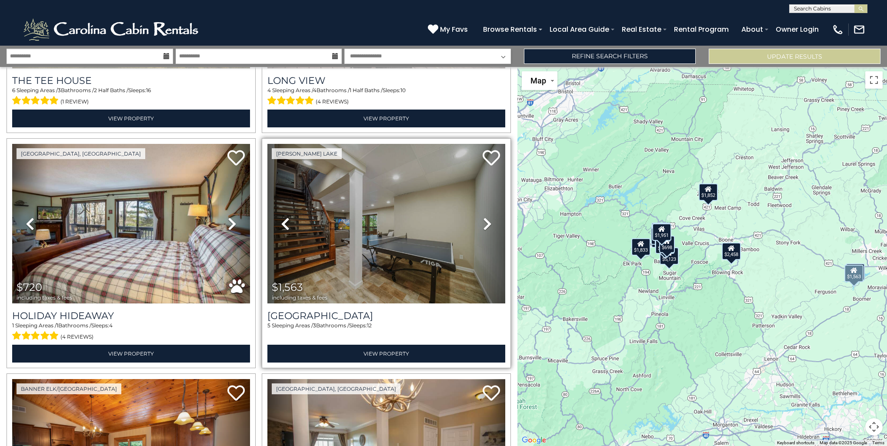
click at [483, 217] on icon at bounding box center [487, 224] width 9 height 14
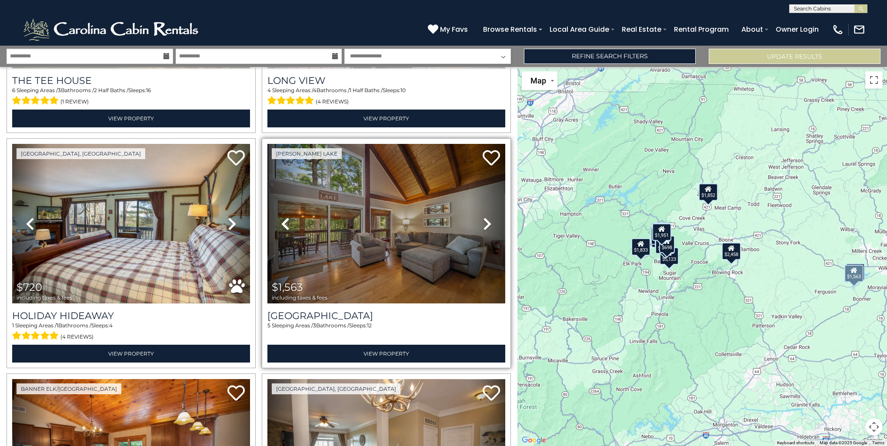
click at [483, 217] on icon at bounding box center [487, 224] width 9 height 14
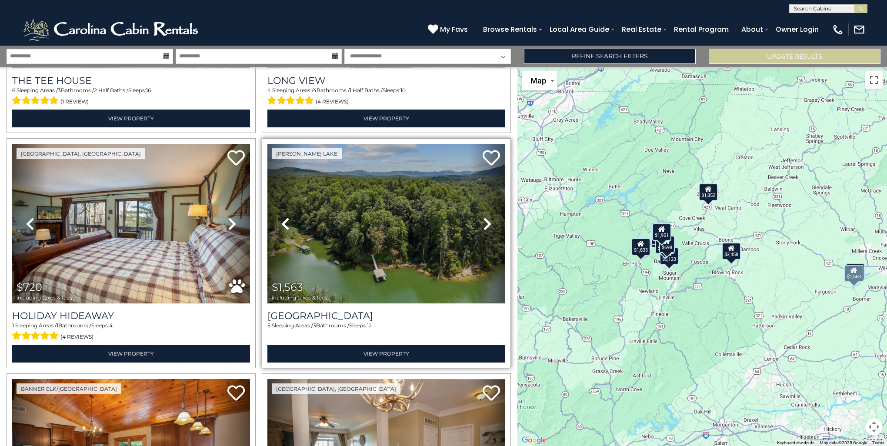
click at [483, 217] on icon at bounding box center [487, 224] width 9 height 14
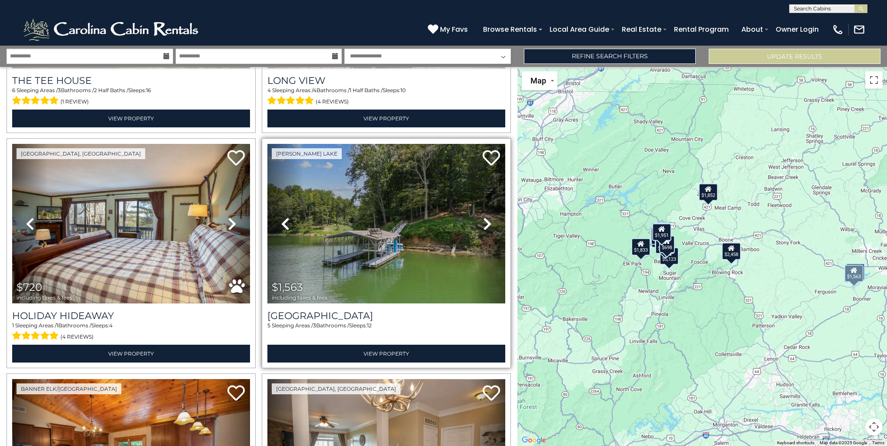
click at [483, 217] on icon at bounding box center [487, 224] width 9 height 14
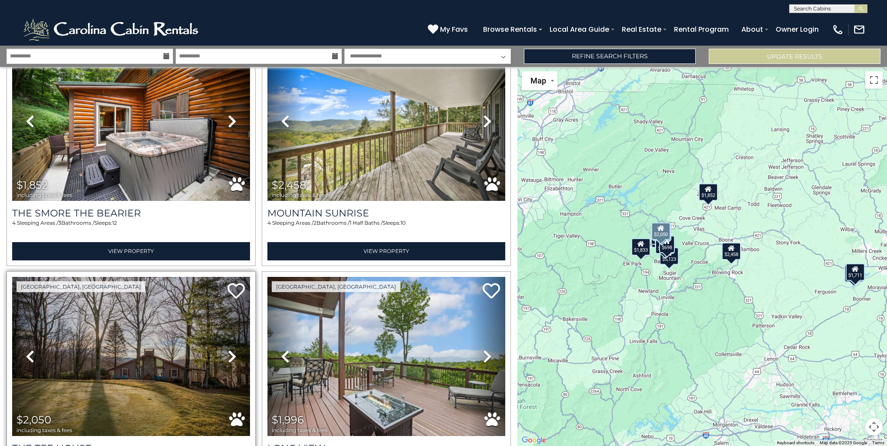
scroll to position [228, 0]
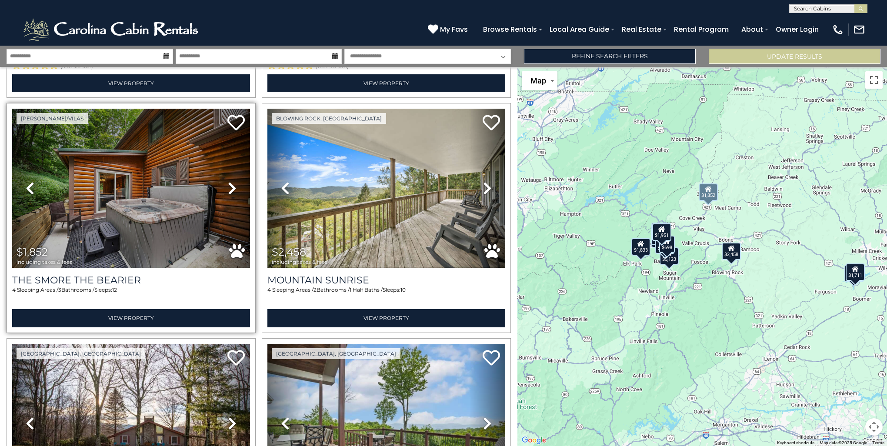
click at [228, 183] on icon at bounding box center [232, 188] width 9 height 14
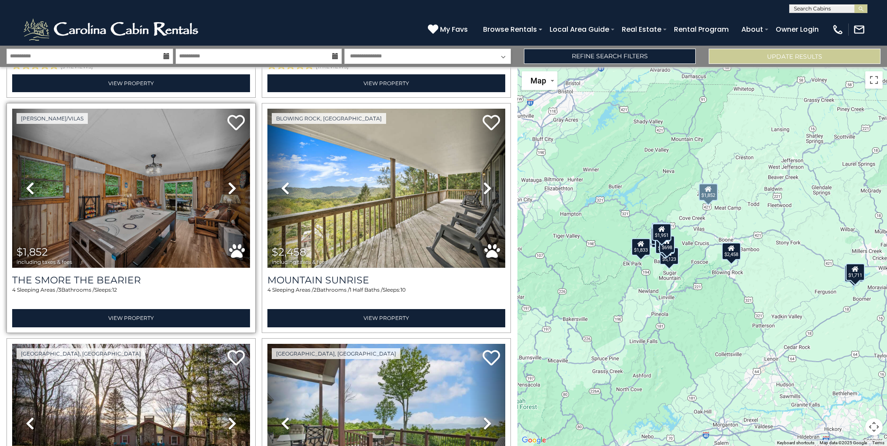
click at [228, 183] on icon at bounding box center [232, 188] width 9 height 14
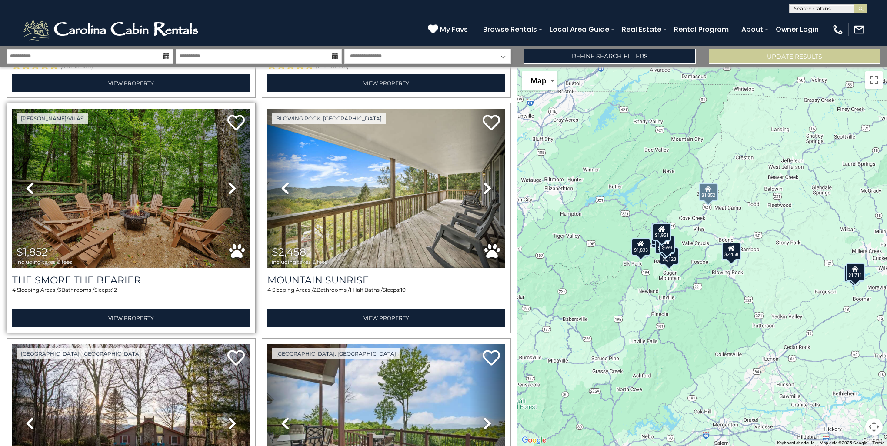
click at [228, 183] on icon at bounding box center [232, 188] width 9 height 14
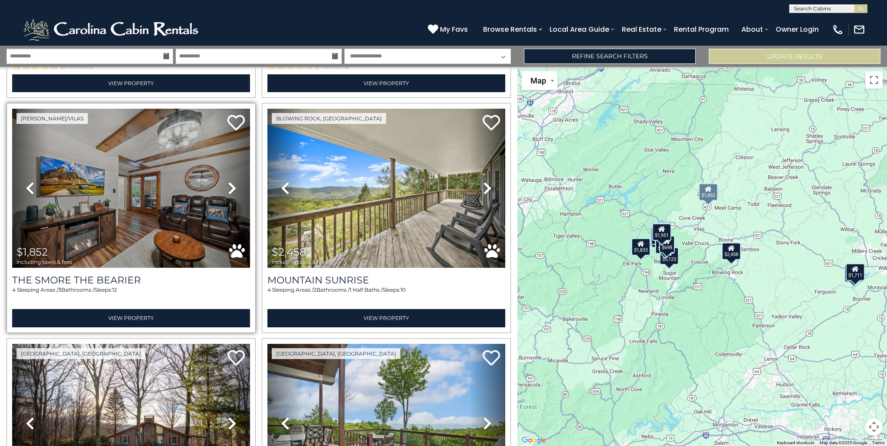
click at [228, 183] on icon at bounding box center [232, 188] width 9 height 14
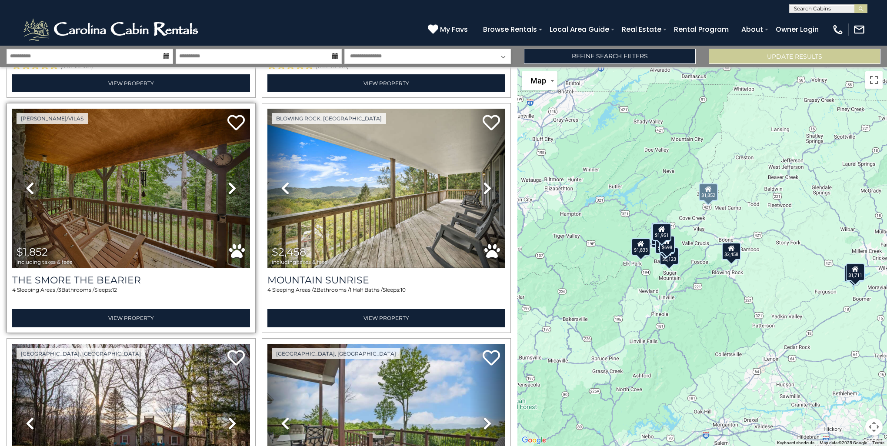
click at [228, 183] on icon at bounding box center [232, 188] width 9 height 14
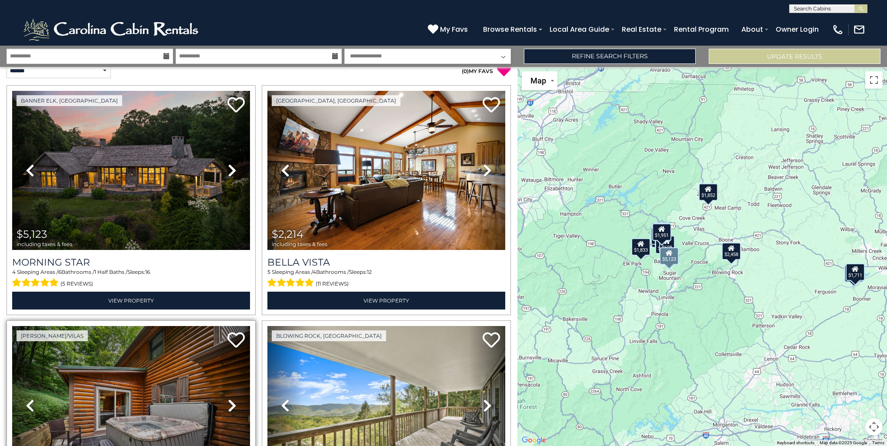
scroll to position [0, 0]
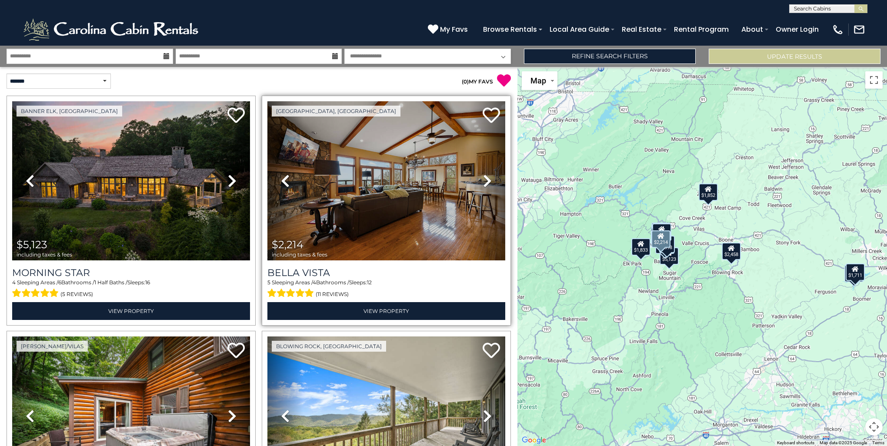
click at [483, 178] on icon at bounding box center [487, 181] width 9 height 14
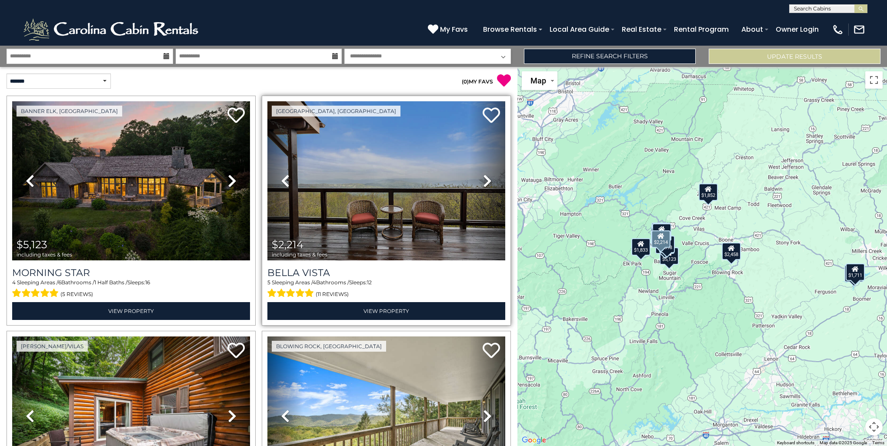
click at [483, 178] on icon at bounding box center [487, 181] width 9 height 14
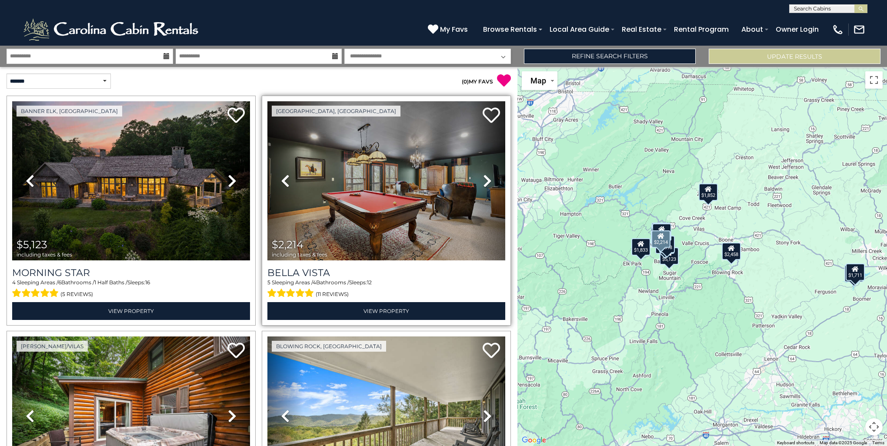
click at [483, 178] on icon at bounding box center [487, 181] width 9 height 14
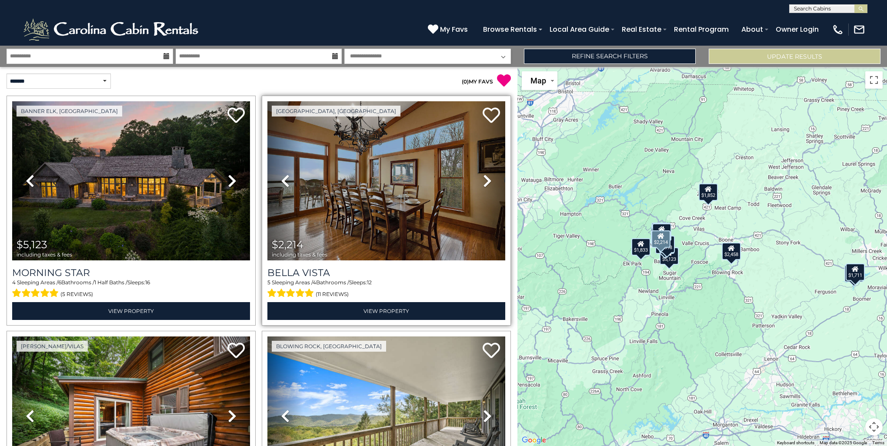
click at [483, 178] on icon at bounding box center [487, 181] width 9 height 14
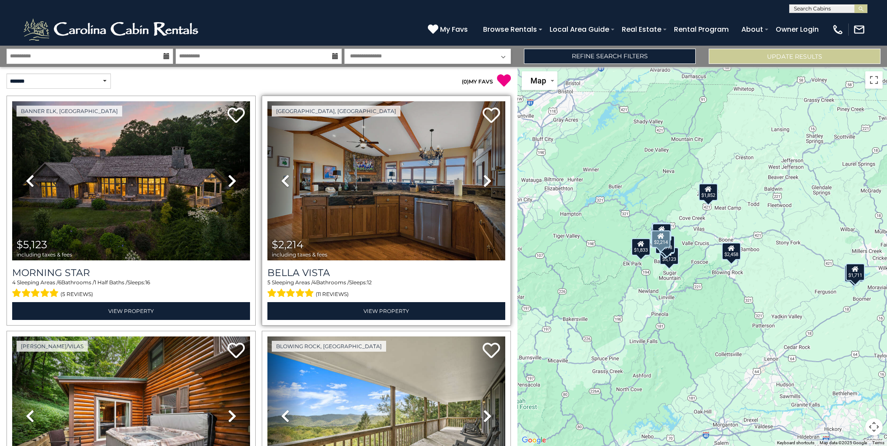
click at [483, 178] on icon at bounding box center [487, 181] width 9 height 14
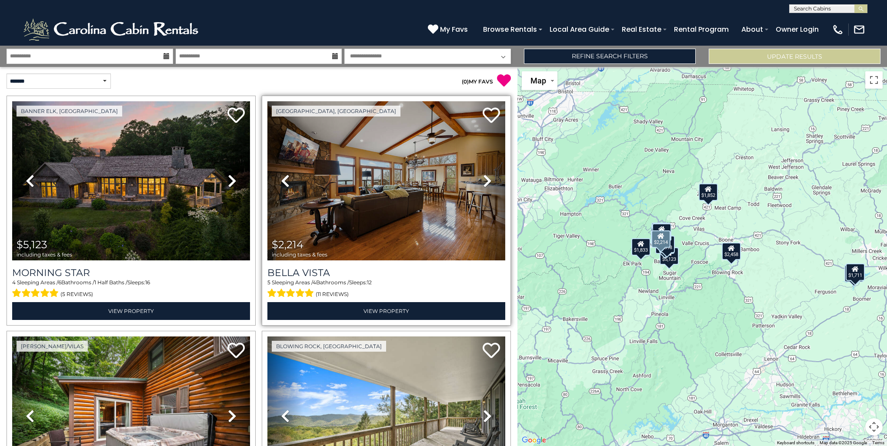
click at [483, 178] on icon at bounding box center [487, 181] width 9 height 14
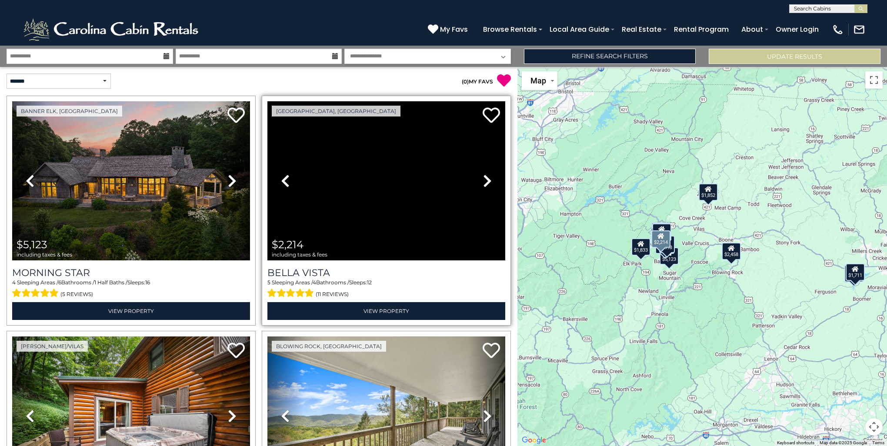
click at [483, 178] on icon at bounding box center [487, 181] width 9 height 14
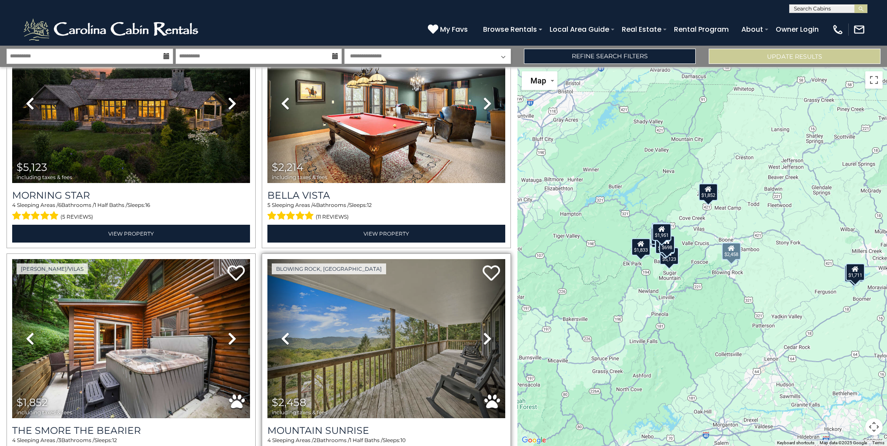
scroll to position [174, 0]
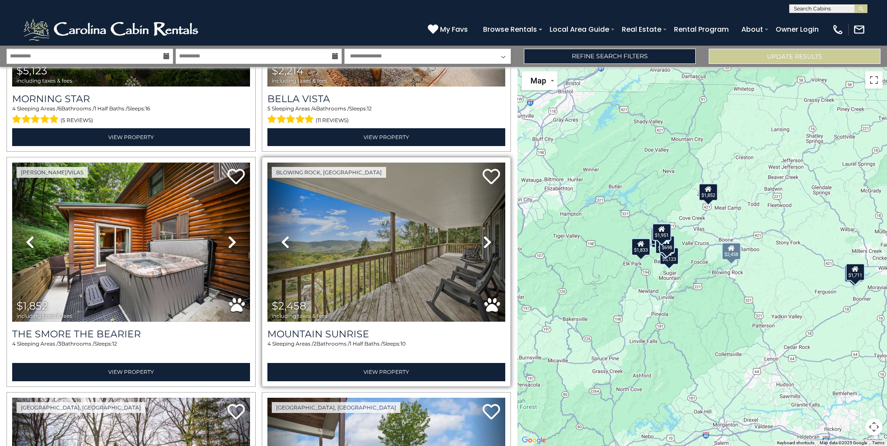
click at [483, 240] on icon at bounding box center [487, 242] width 9 height 14
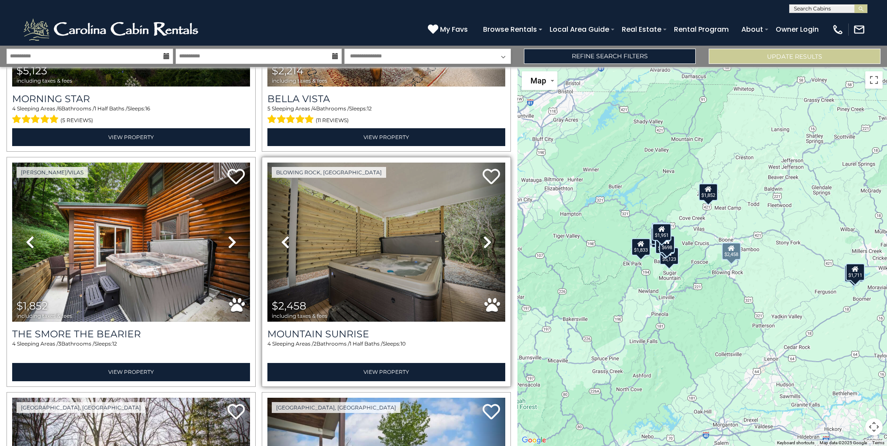
click at [483, 240] on icon at bounding box center [487, 242] width 9 height 14
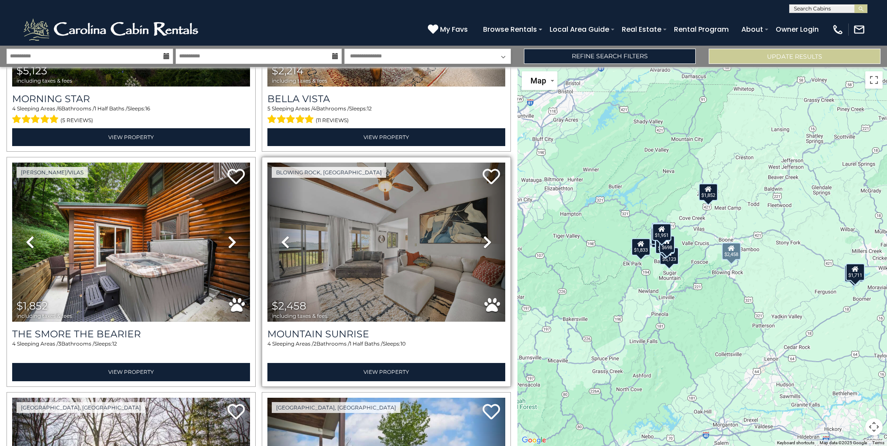
click at [483, 240] on icon at bounding box center [487, 242] width 9 height 14
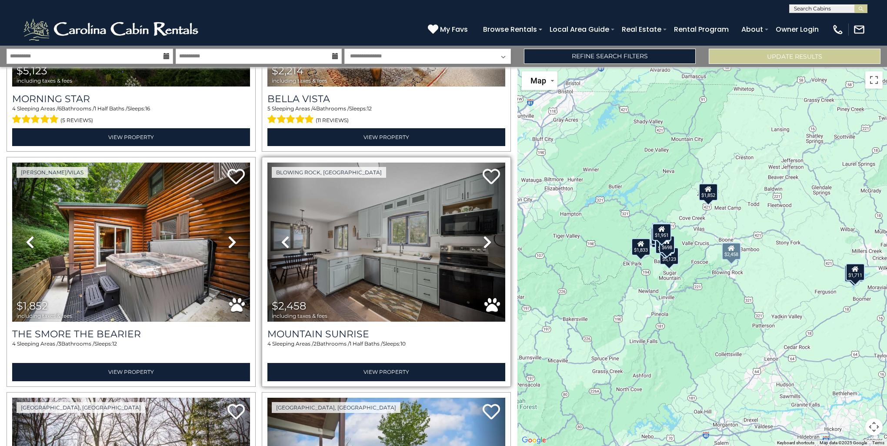
click at [483, 240] on icon at bounding box center [487, 242] width 9 height 14
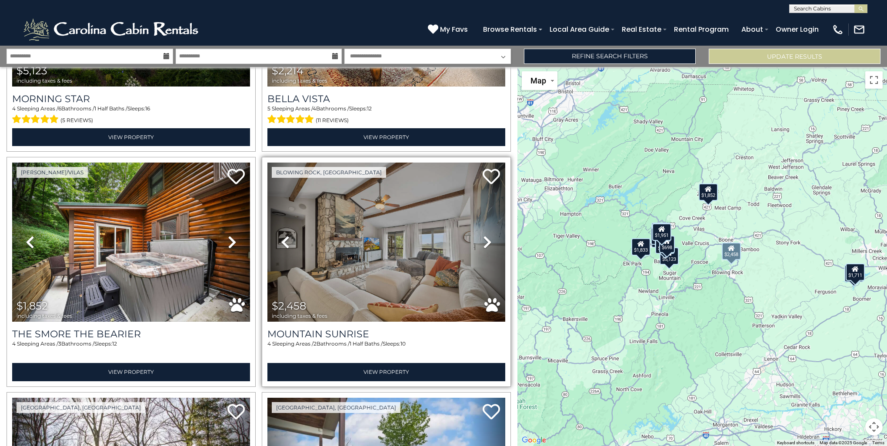
click at [483, 240] on icon at bounding box center [487, 242] width 9 height 14
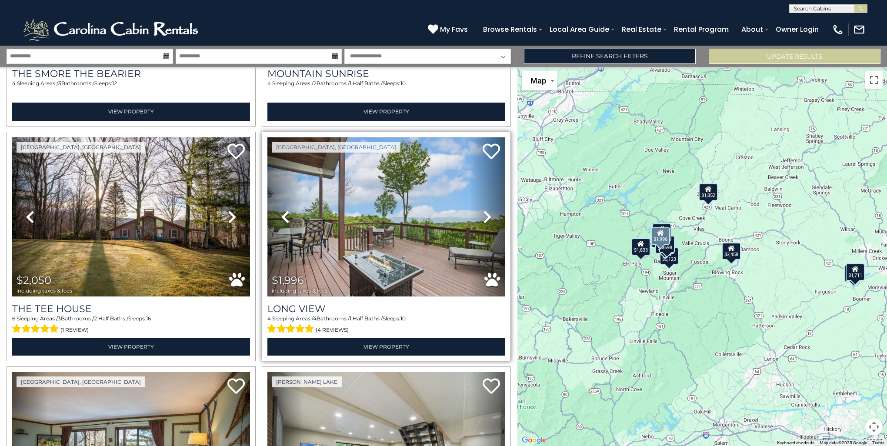
scroll to position [435, 0]
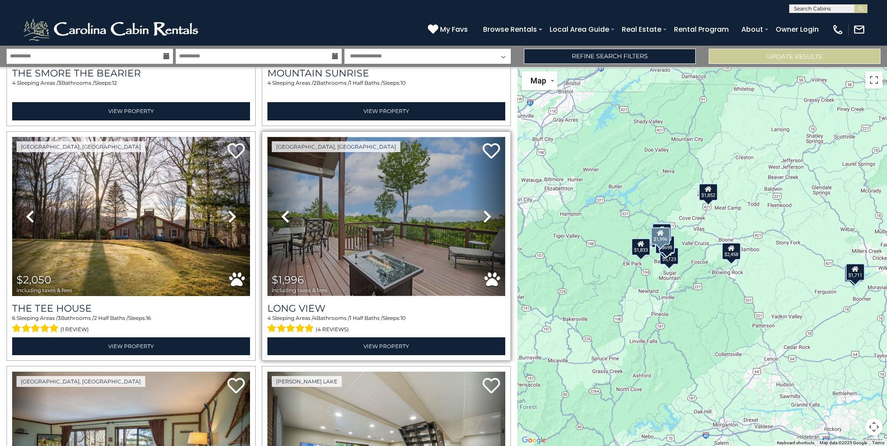
click at [379, 214] on img at bounding box center [386, 216] width 238 height 159
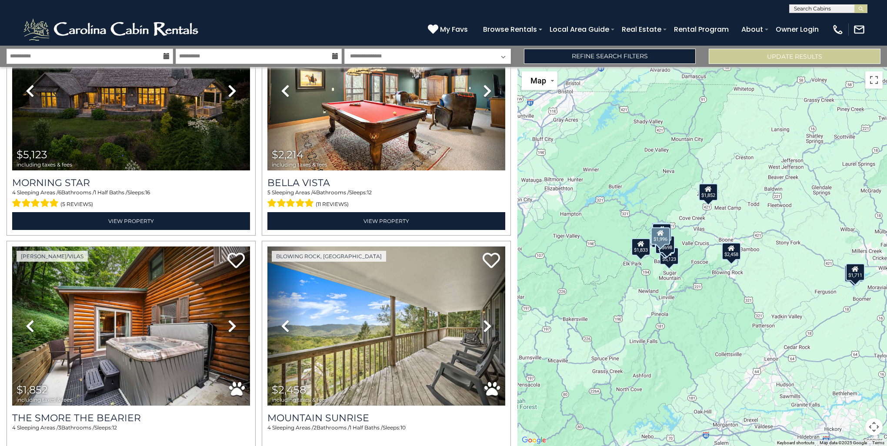
scroll to position [0, 0]
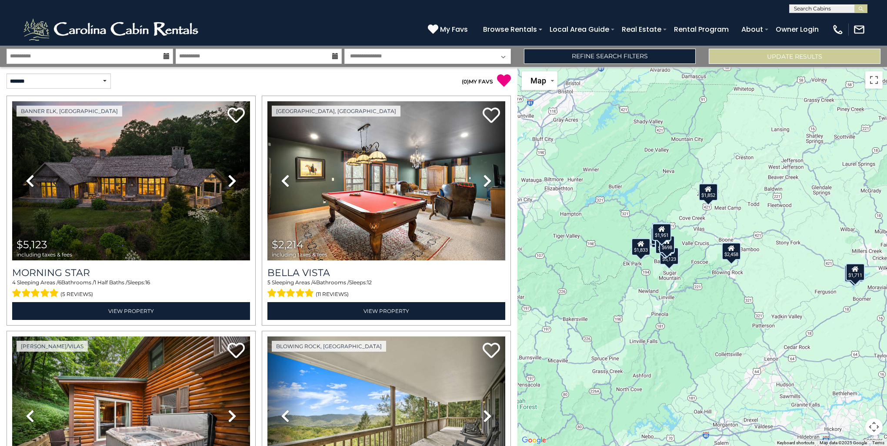
click at [452, 58] on select "**********" at bounding box center [427, 56] width 166 height 15
select select "*"
click at [344, 49] on select "**********" at bounding box center [427, 56] width 166 height 15
click at [374, 79] on p "( 0 ) MY FAVS" at bounding box center [385, 80] width 252 height 14
click at [782, 54] on button "Update Results" at bounding box center [795, 56] width 172 height 15
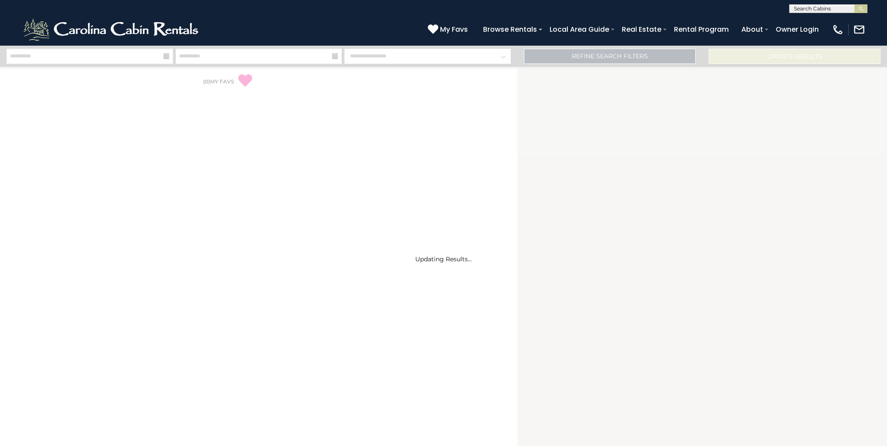
select select "*"
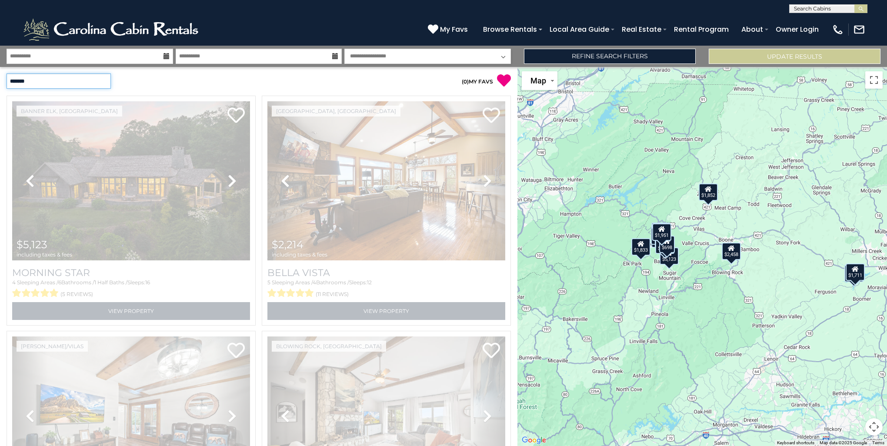
click at [98, 80] on select "**********" at bounding box center [59, 80] width 104 height 15
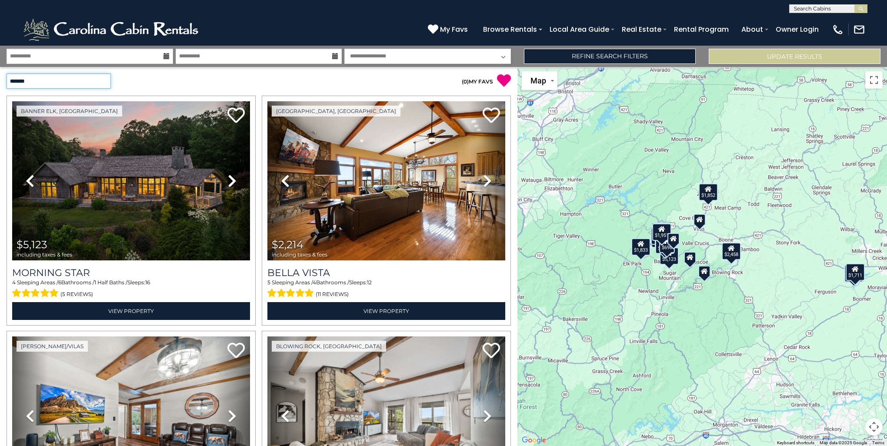
select select "*********"
click at [7, 73] on select "**********" at bounding box center [59, 80] width 104 height 15
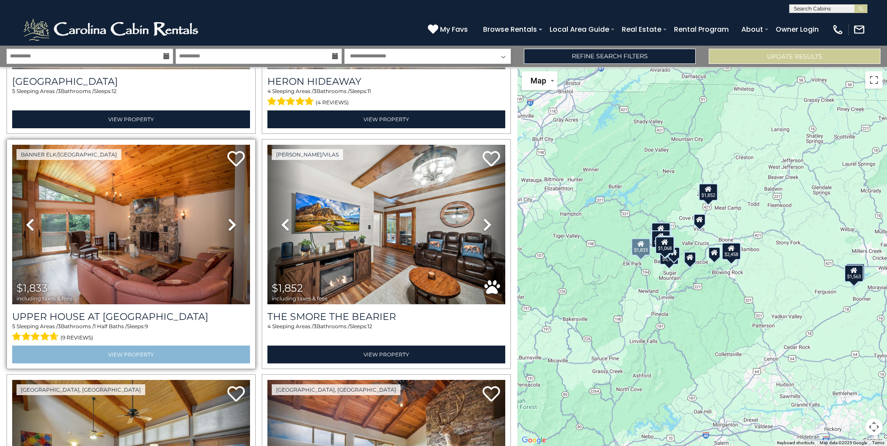
scroll to position [826, 0]
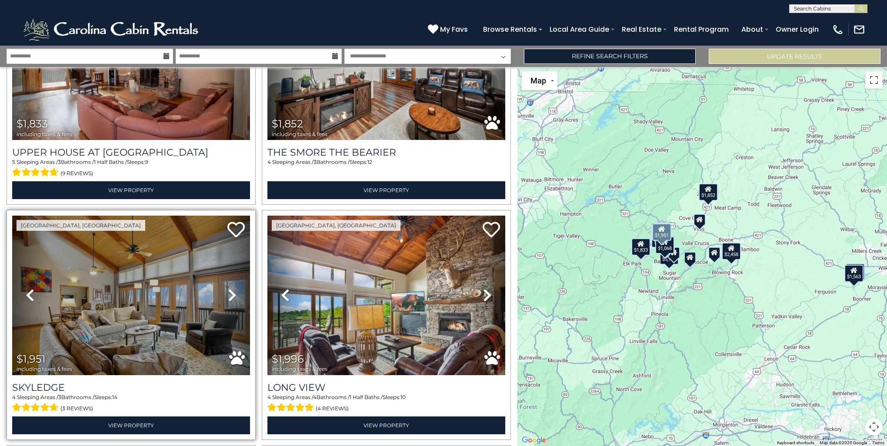
click at [228, 288] on icon at bounding box center [232, 295] width 9 height 14
